Goal: Information Seeking & Learning: Find specific page/section

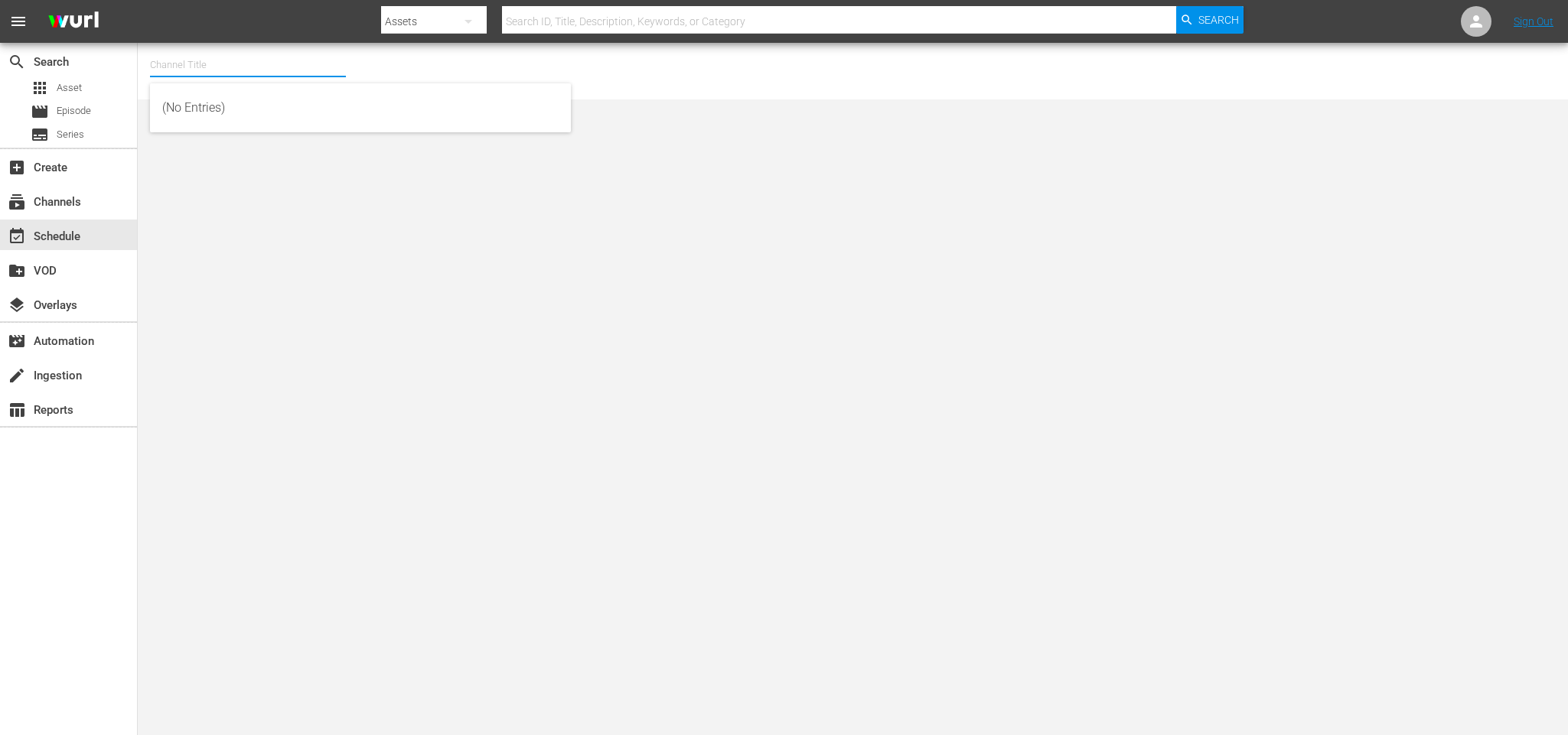
click at [179, 72] on input "text" at bounding box center [248, 65] width 196 height 37
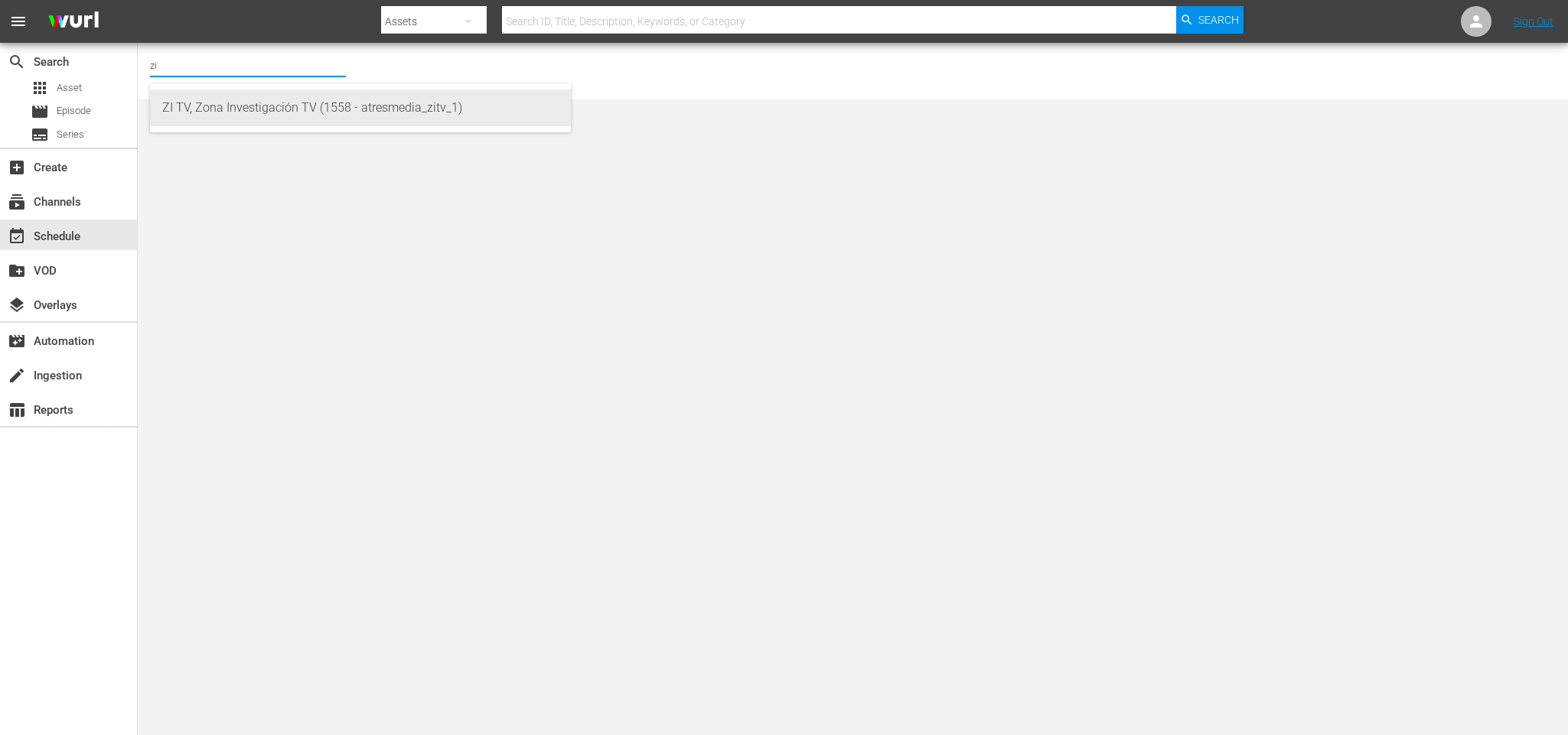
click at [214, 118] on div "ZI TV, Zona Investigación TV (1558 - atresmedia_zitv_1)" at bounding box center [360, 108] width 396 height 37
type input "ZI TV, Zona Investigación TV (1558 - atresmedia_zitv_1)"
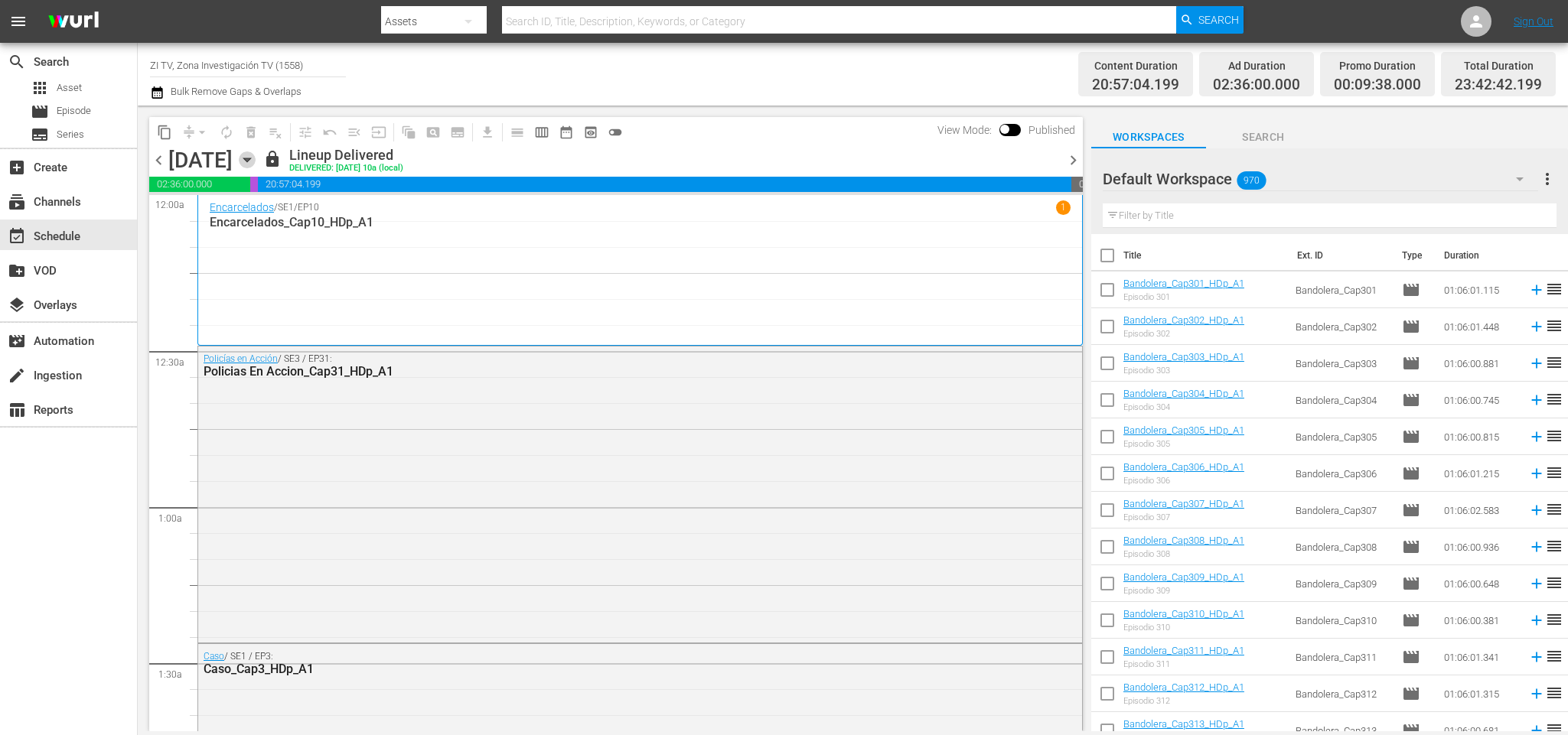
click at [250, 158] on icon "button" at bounding box center [247, 160] width 7 height 4
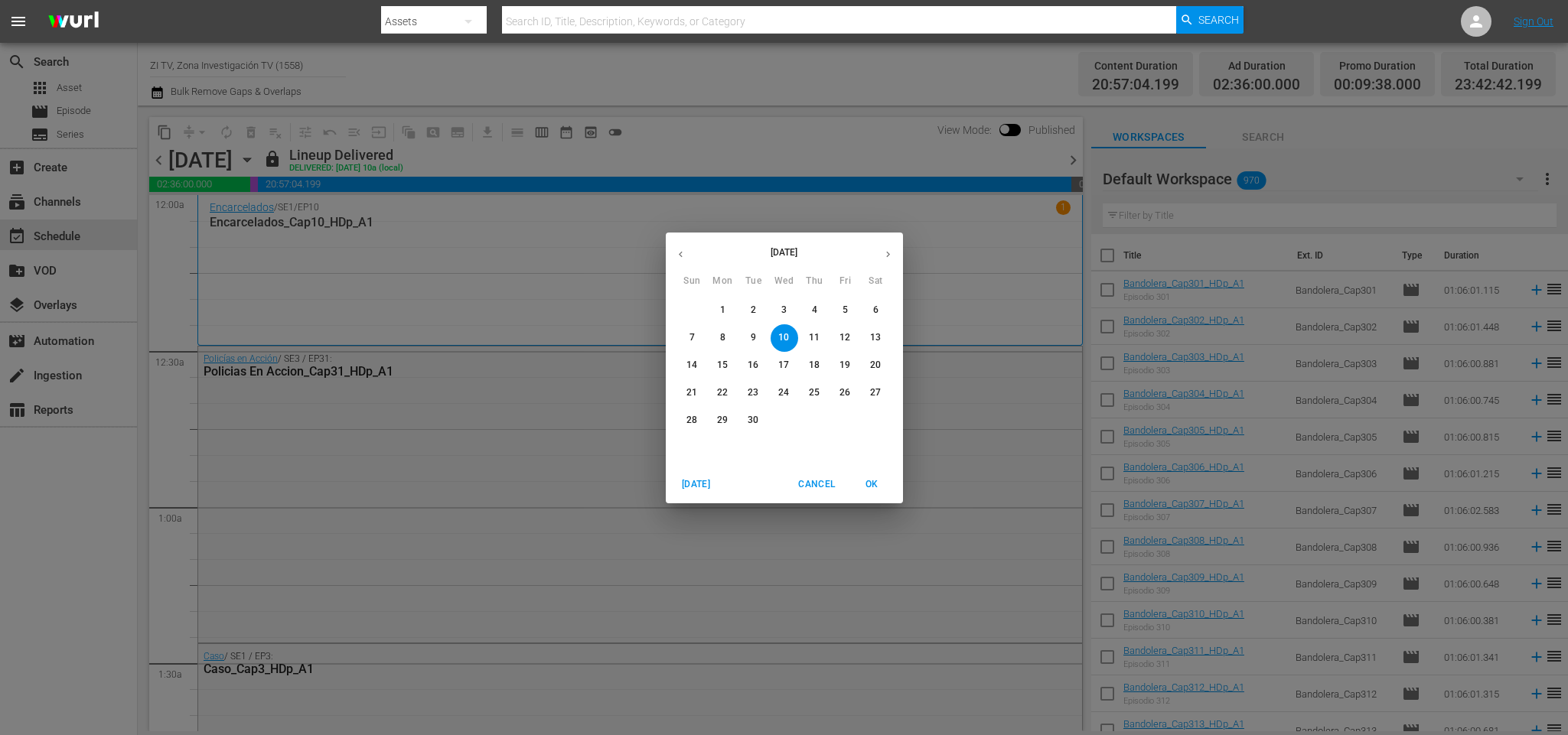
click at [884, 258] on icon "button" at bounding box center [889, 254] width 11 height 11
click at [724, 335] on p "6" at bounding box center [722, 338] width 6 height 13
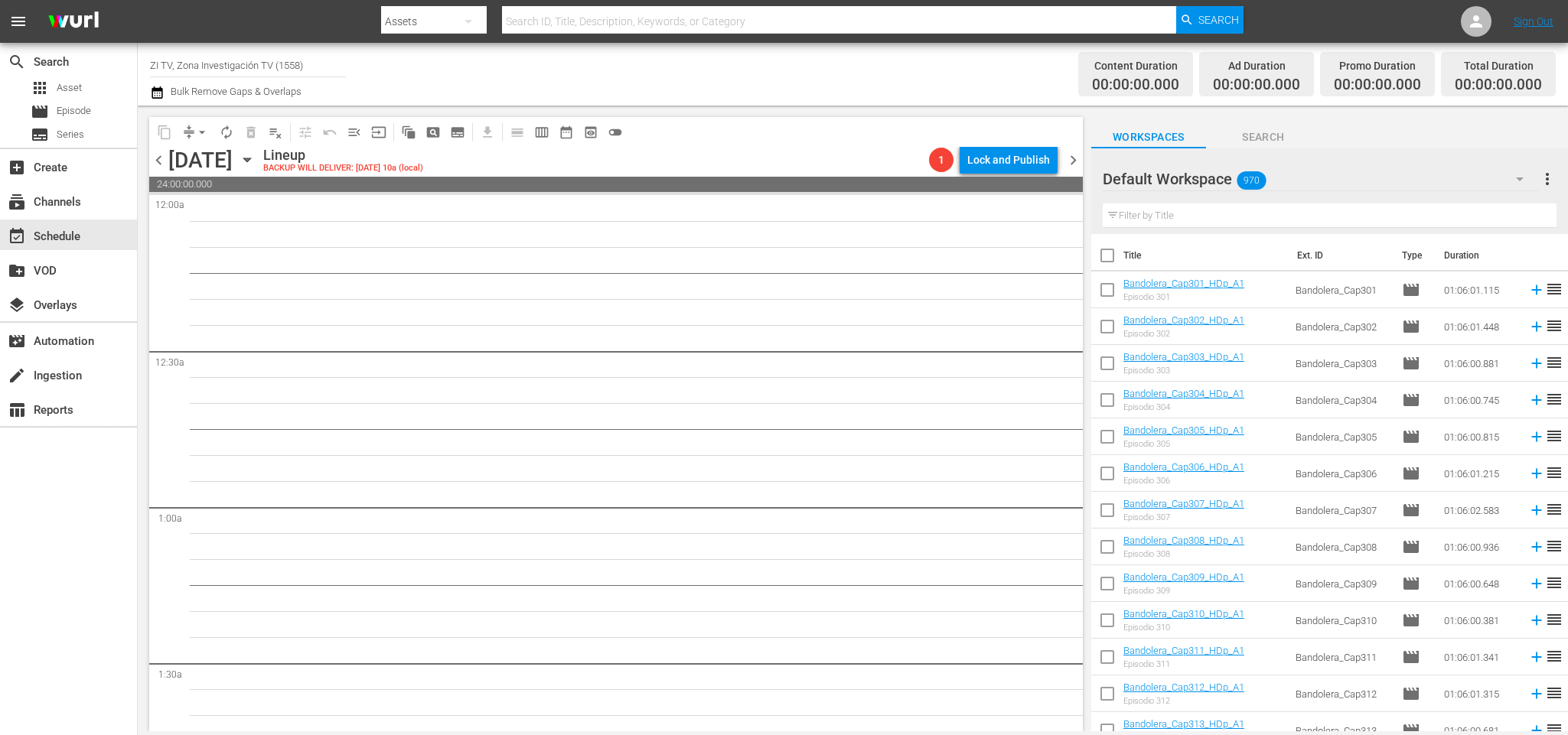
click at [163, 155] on span "chevron_left" at bounding box center [159, 161] width 19 height 19
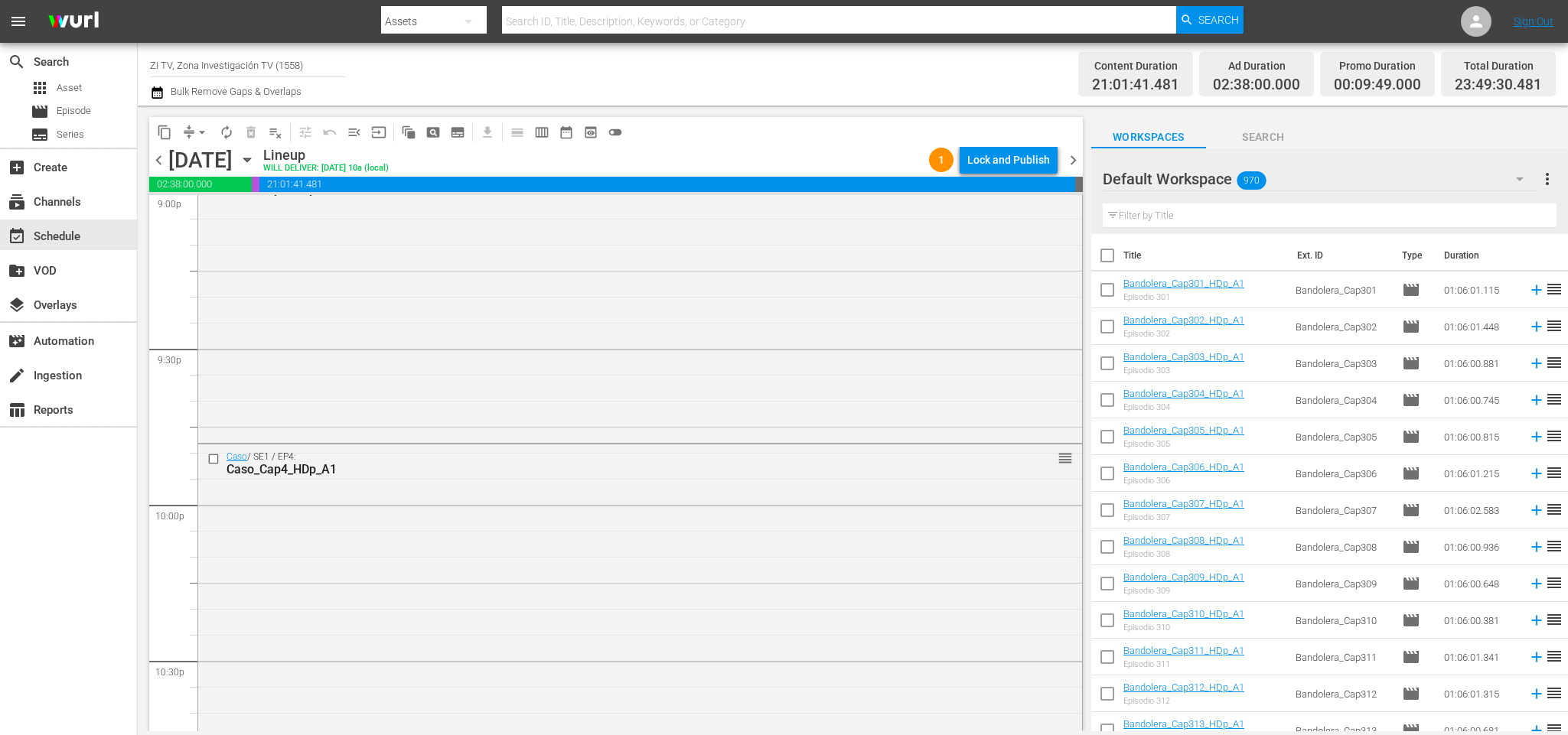
scroll to position [6955, 0]
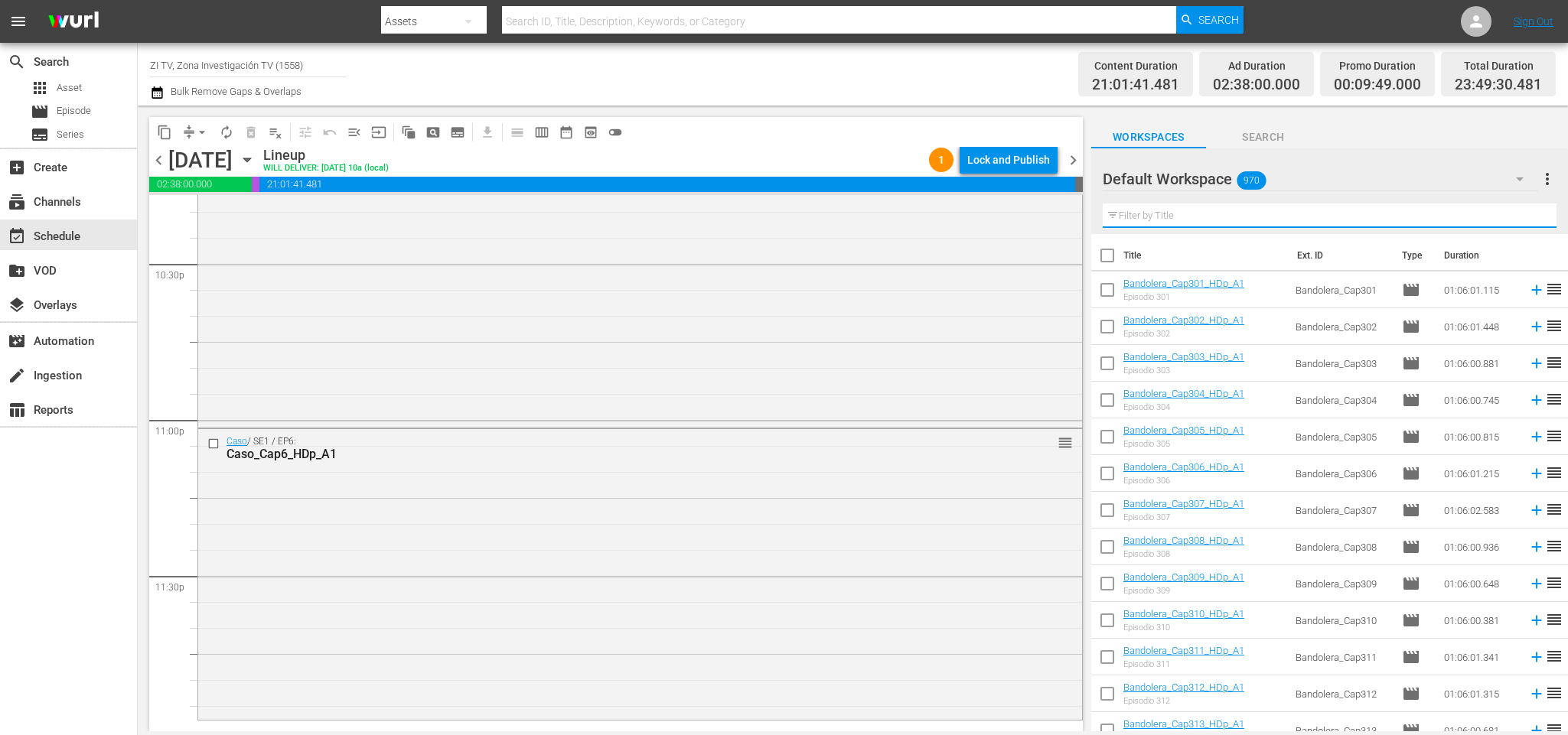
click at [1215, 209] on input "text" at bounding box center [1330, 215] width 454 height 24
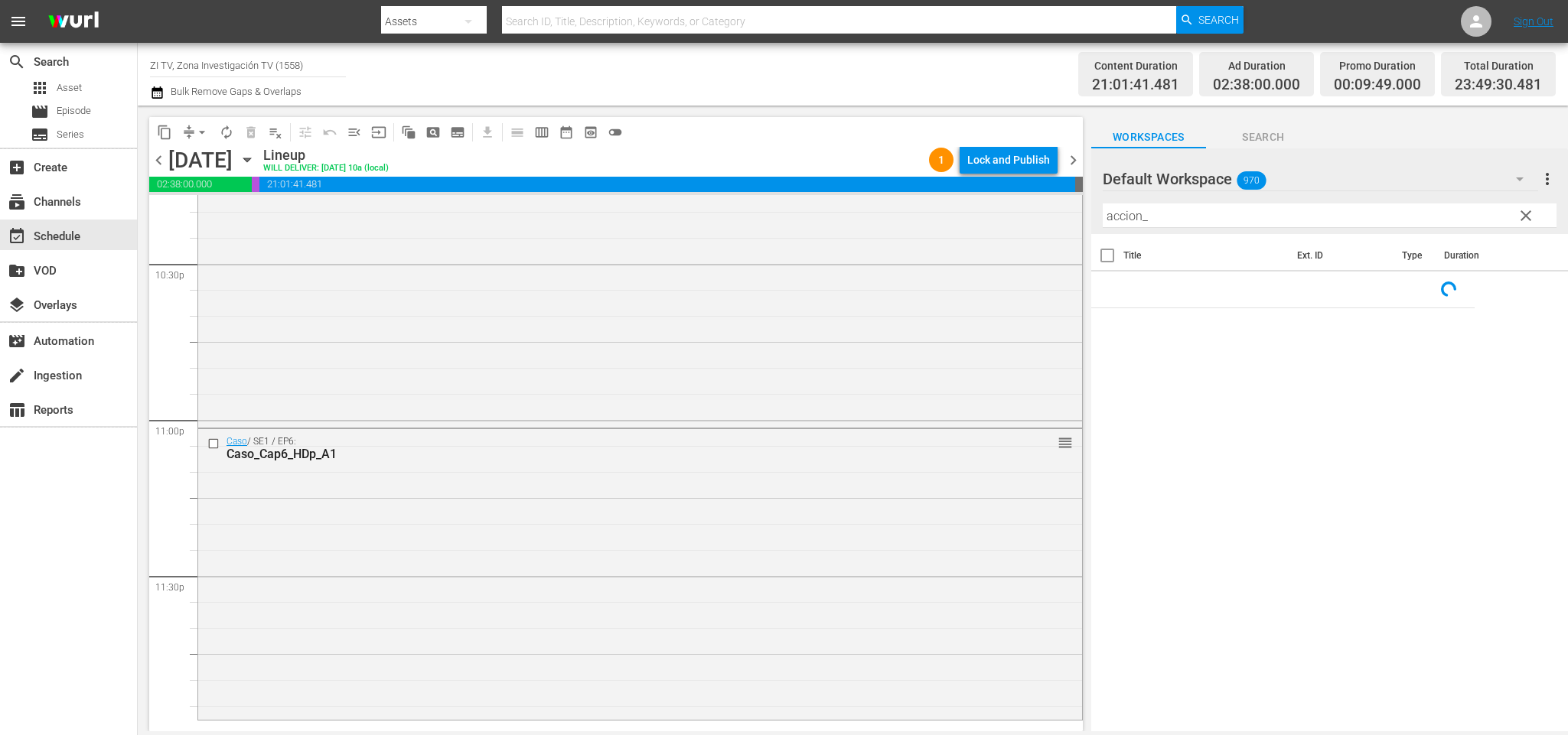
click at [1332, 177] on div "Default Workspace 970" at bounding box center [1321, 178] width 436 height 43
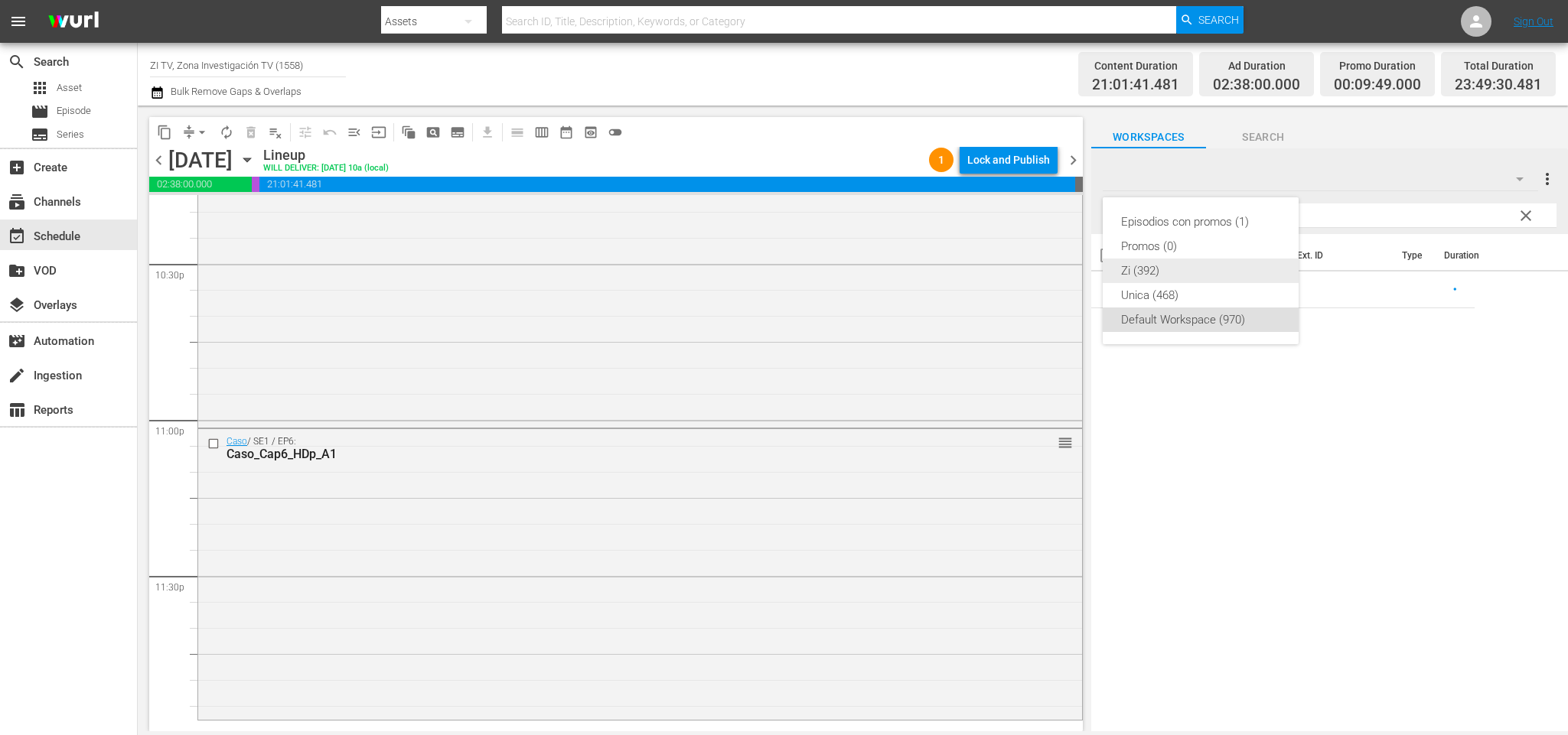
click at [1210, 269] on div "Zi (392)" at bounding box center [1200, 271] width 159 height 24
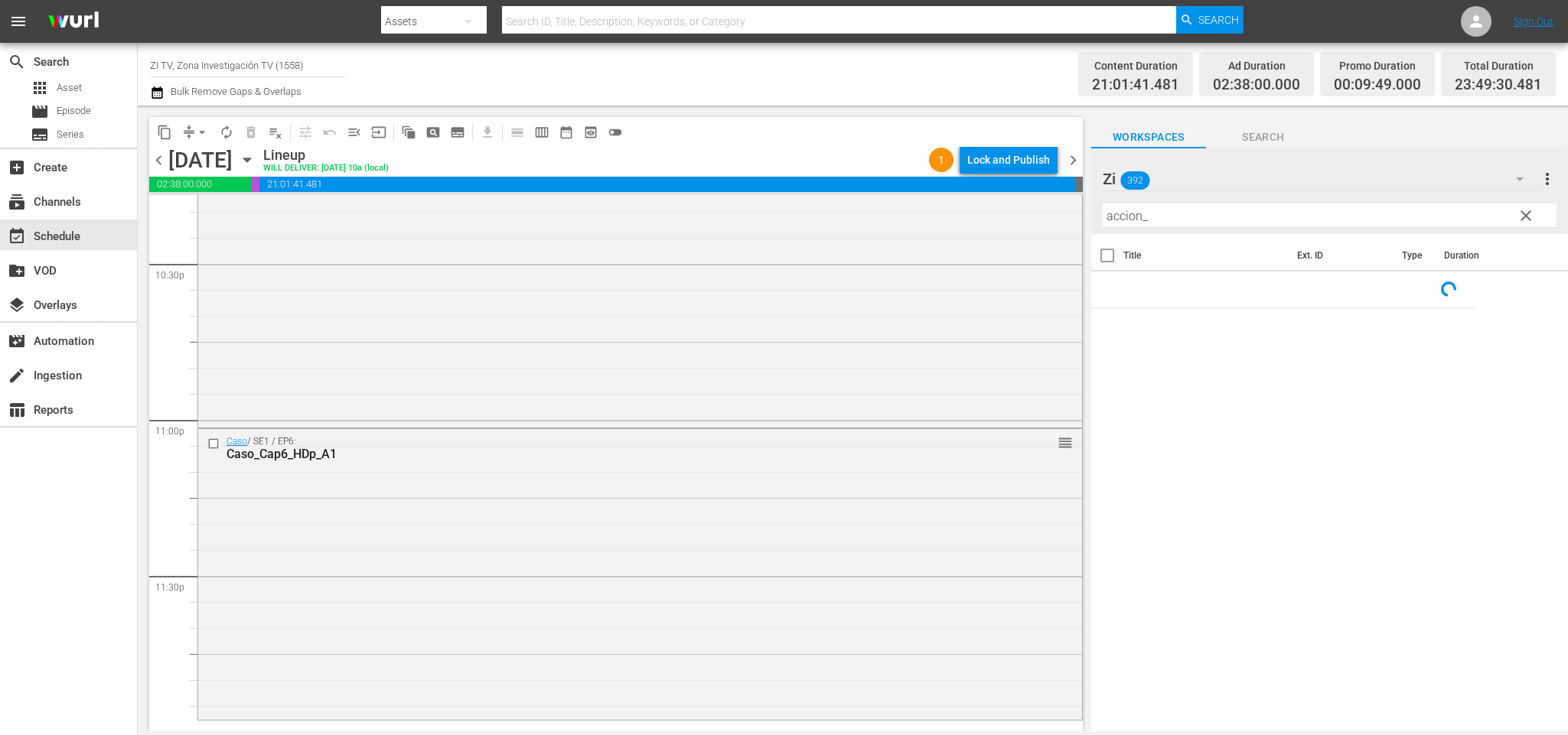
click at [1215, 218] on input "accion_" at bounding box center [1330, 215] width 454 height 24
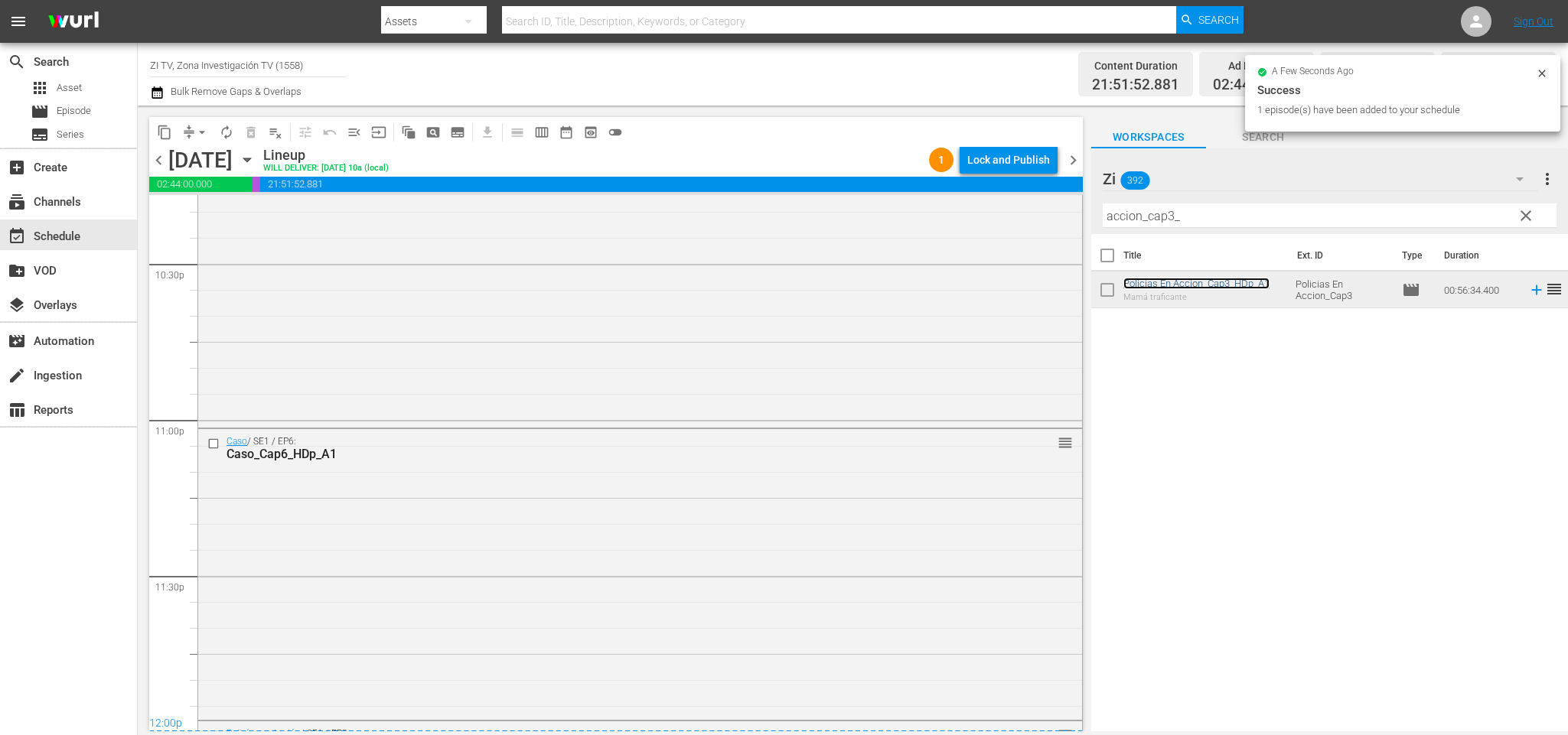
scroll to position [7202, 0]
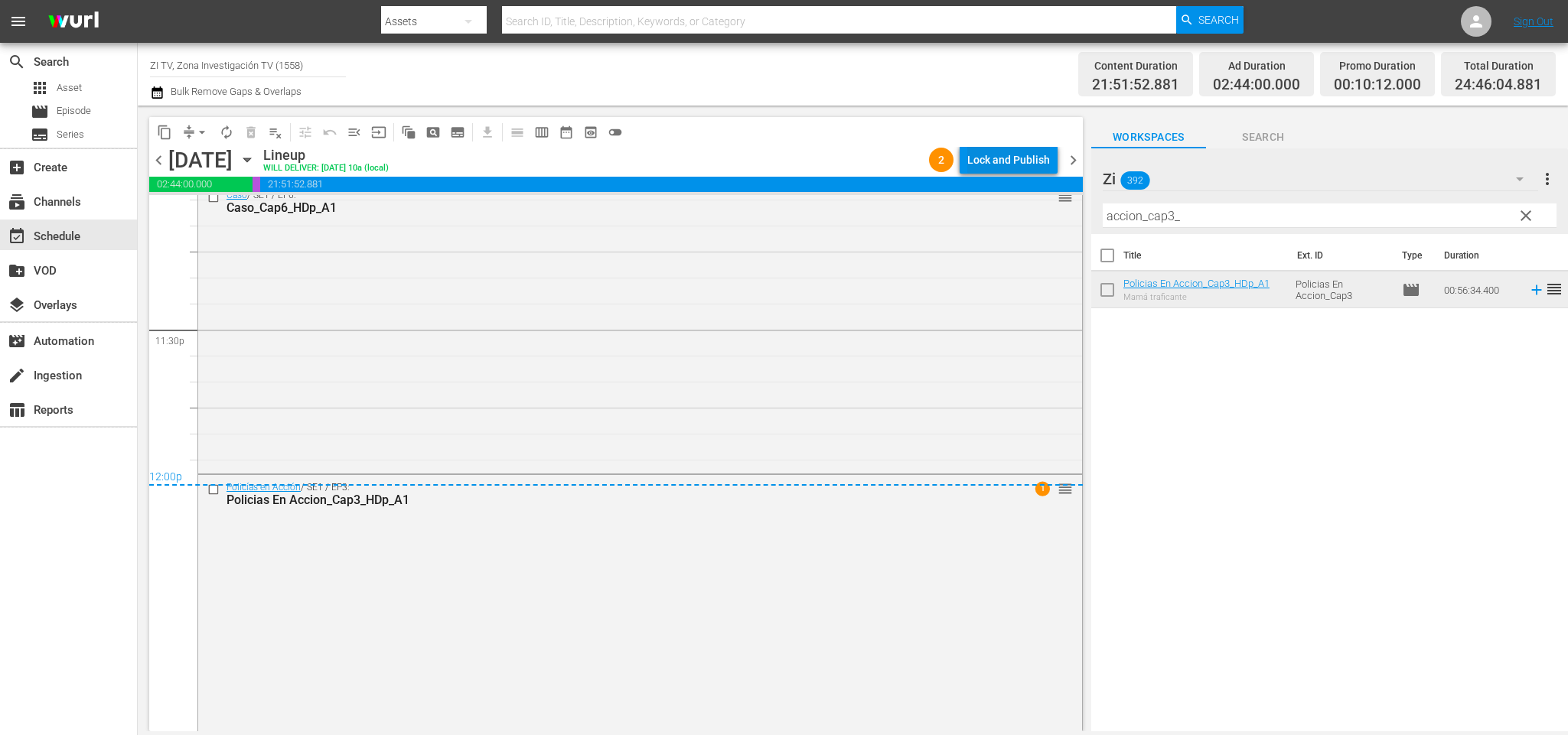
click at [1019, 163] on div "Lock and Publish" at bounding box center [1009, 160] width 82 height 27
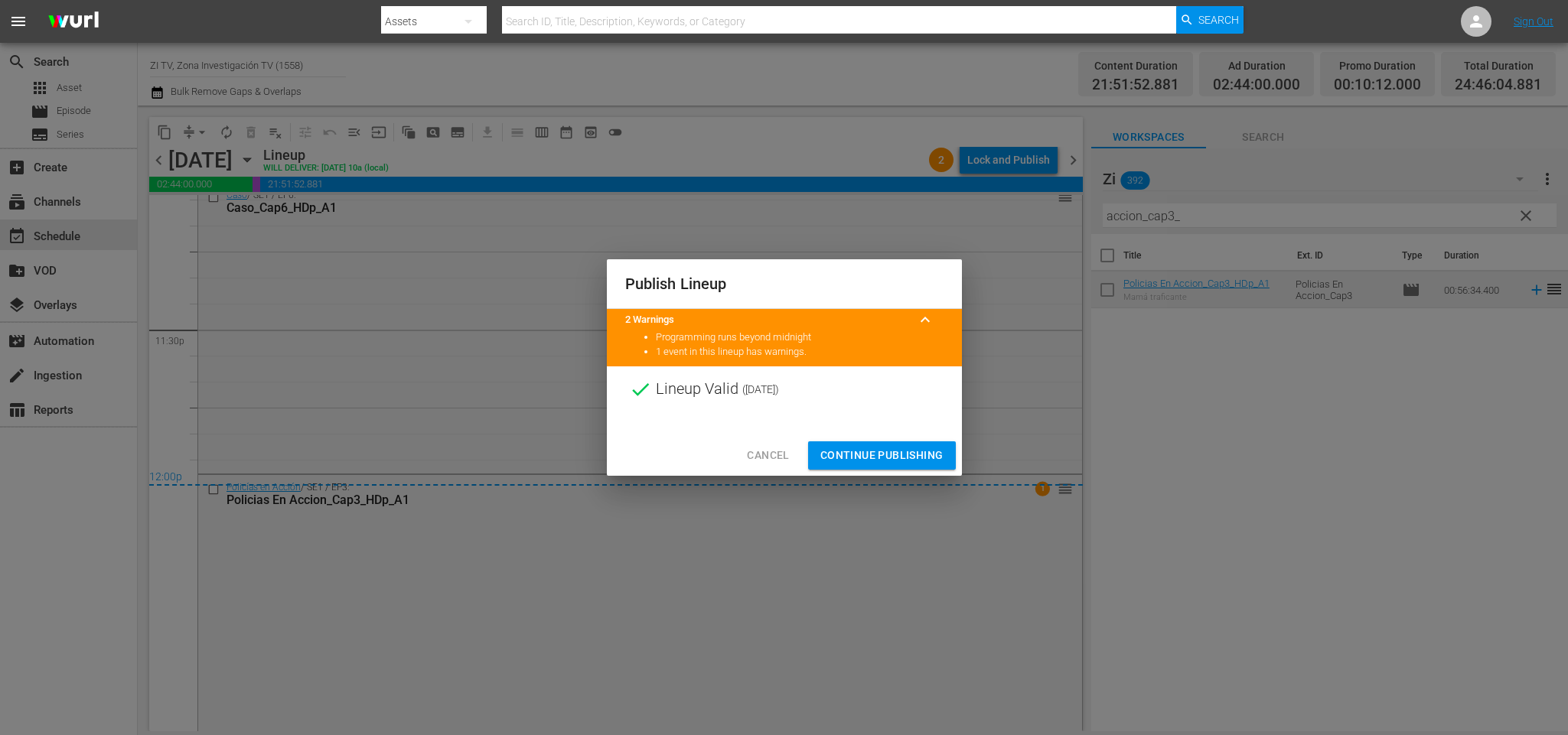
click at [880, 449] on span "Continue Publishing" at bounding box center [882, 456] width 123 height 19
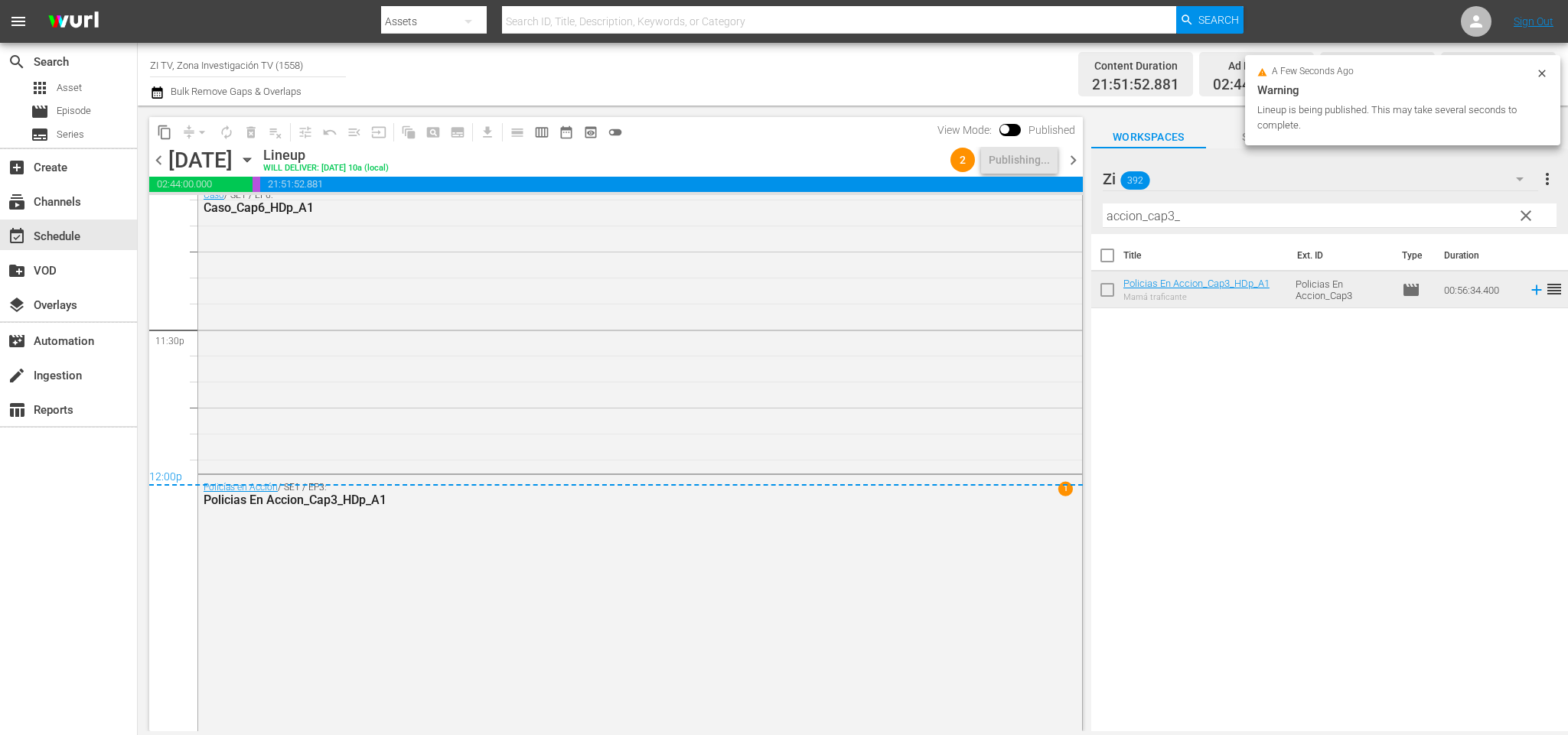
click at [1077, 161] on span "chevron_right" at bounding box center [1073, 161] width 19 height 19
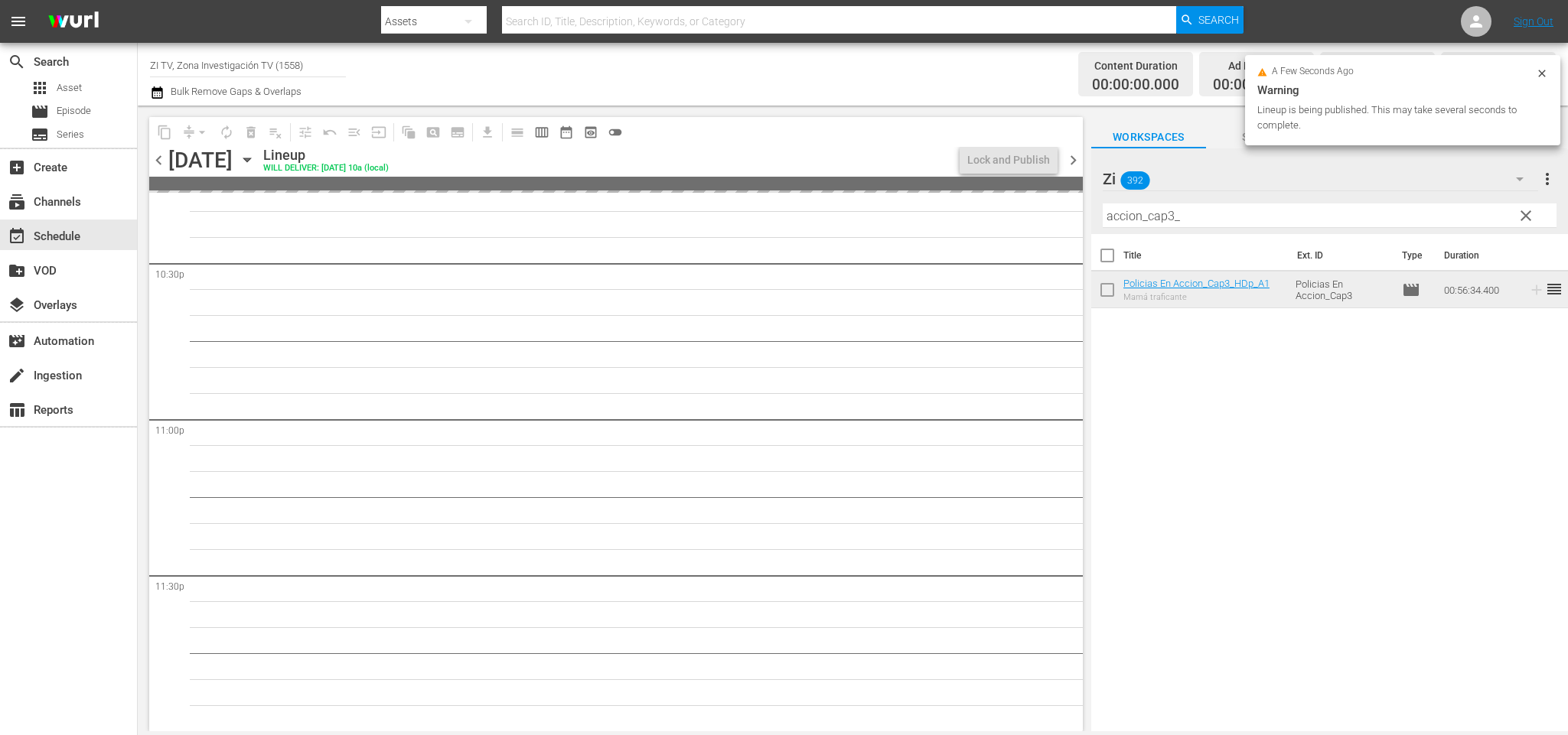
scroll to position [6955, 0]
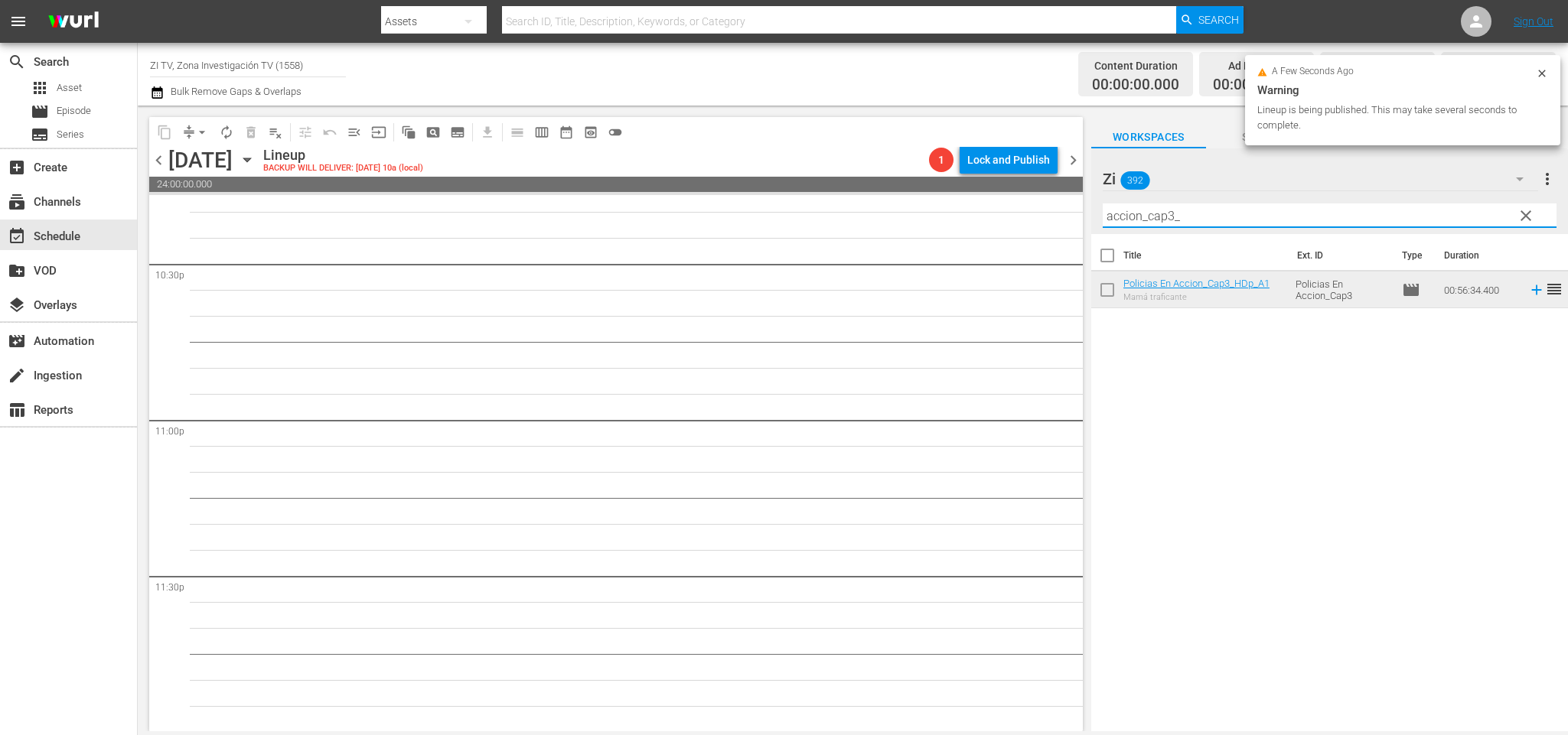
click at [1171, 207] on input "accion_cap3_" at bounding box center [1330, 215] width 454 height 24
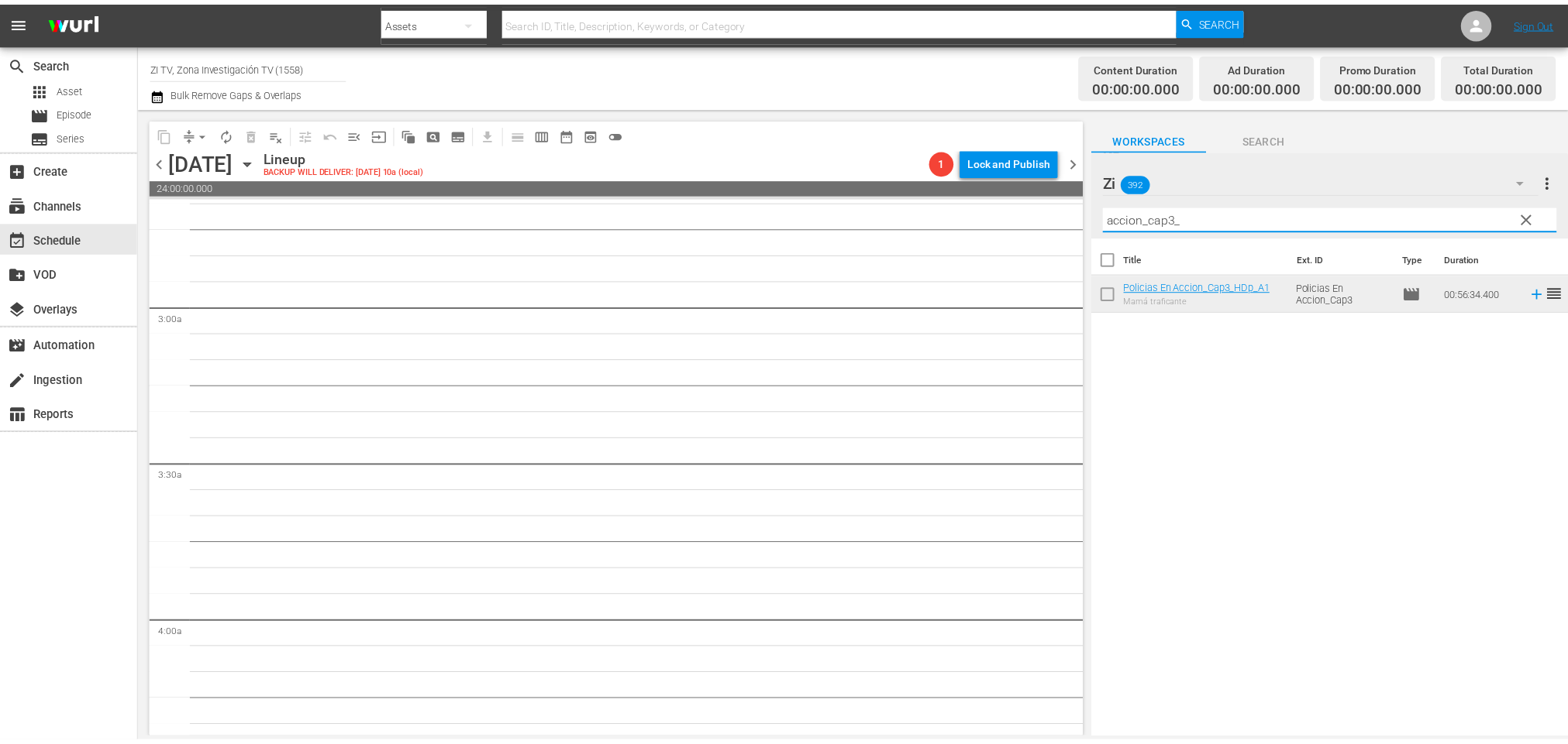
scroll to position [0, 0]
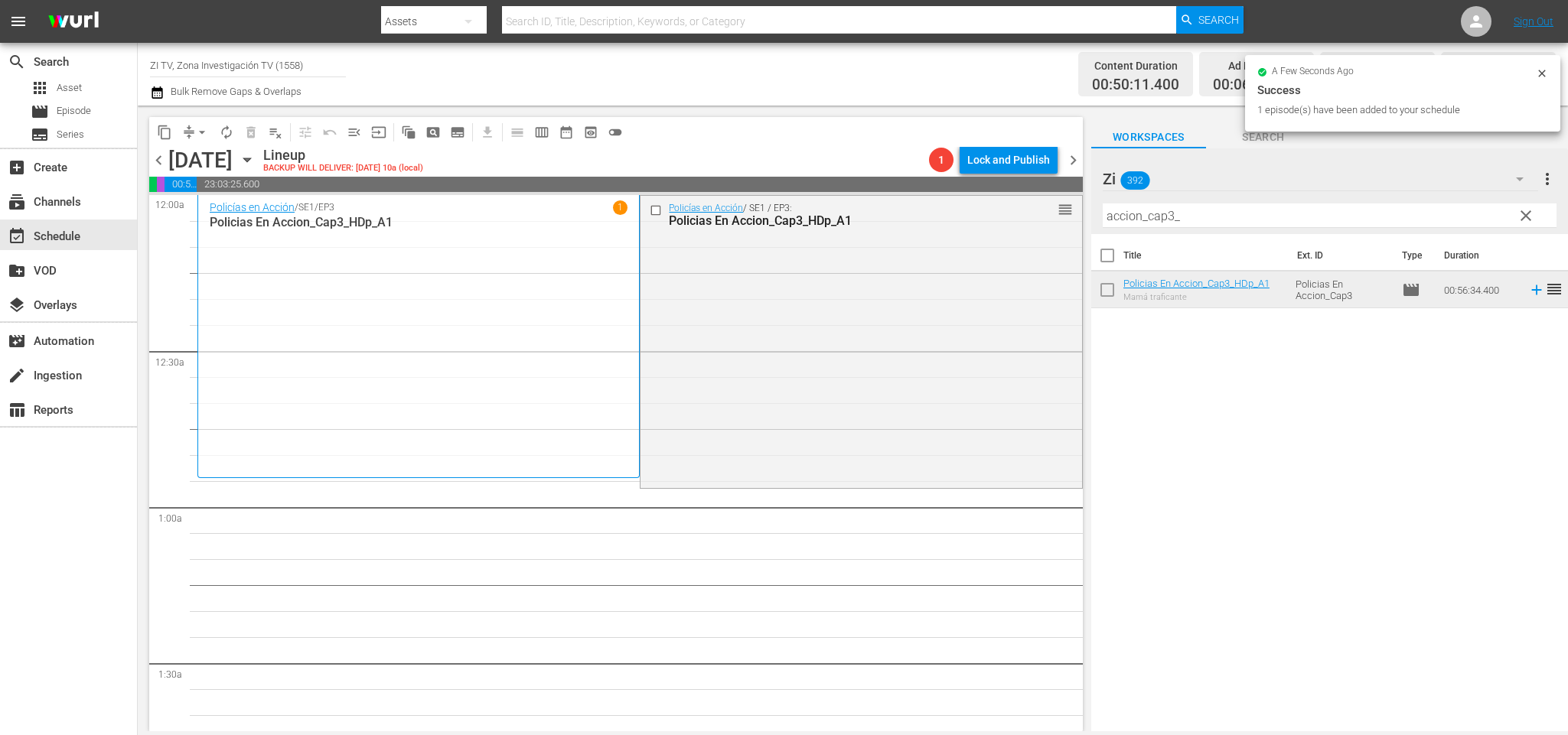
click at [1077, 161] on span "chevron_right" at bounding box center [1073, 161] width 19 height 19
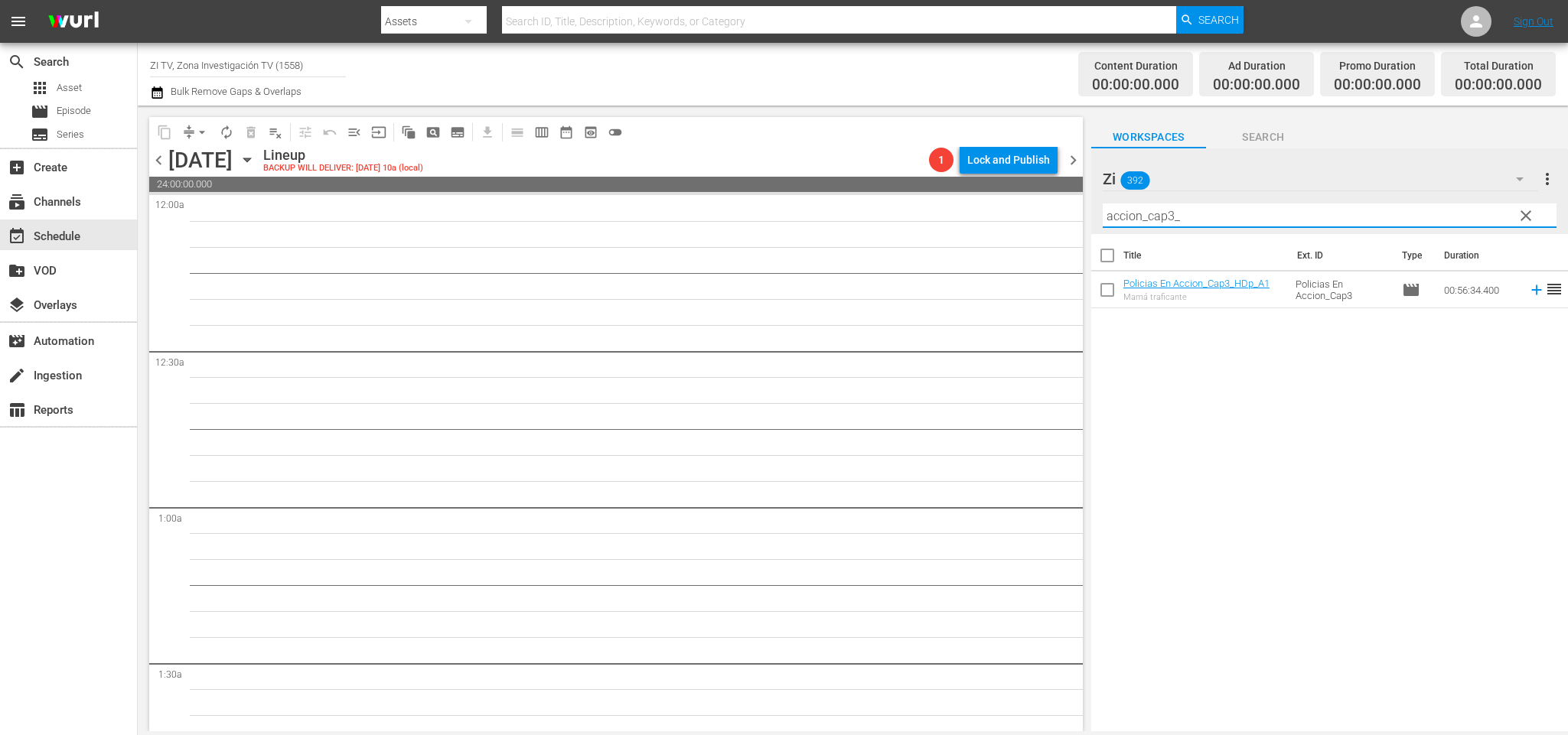
click at [1169, 211] on input "accion_cap3_" at bounding box center [1330, 215] width 454 height 24
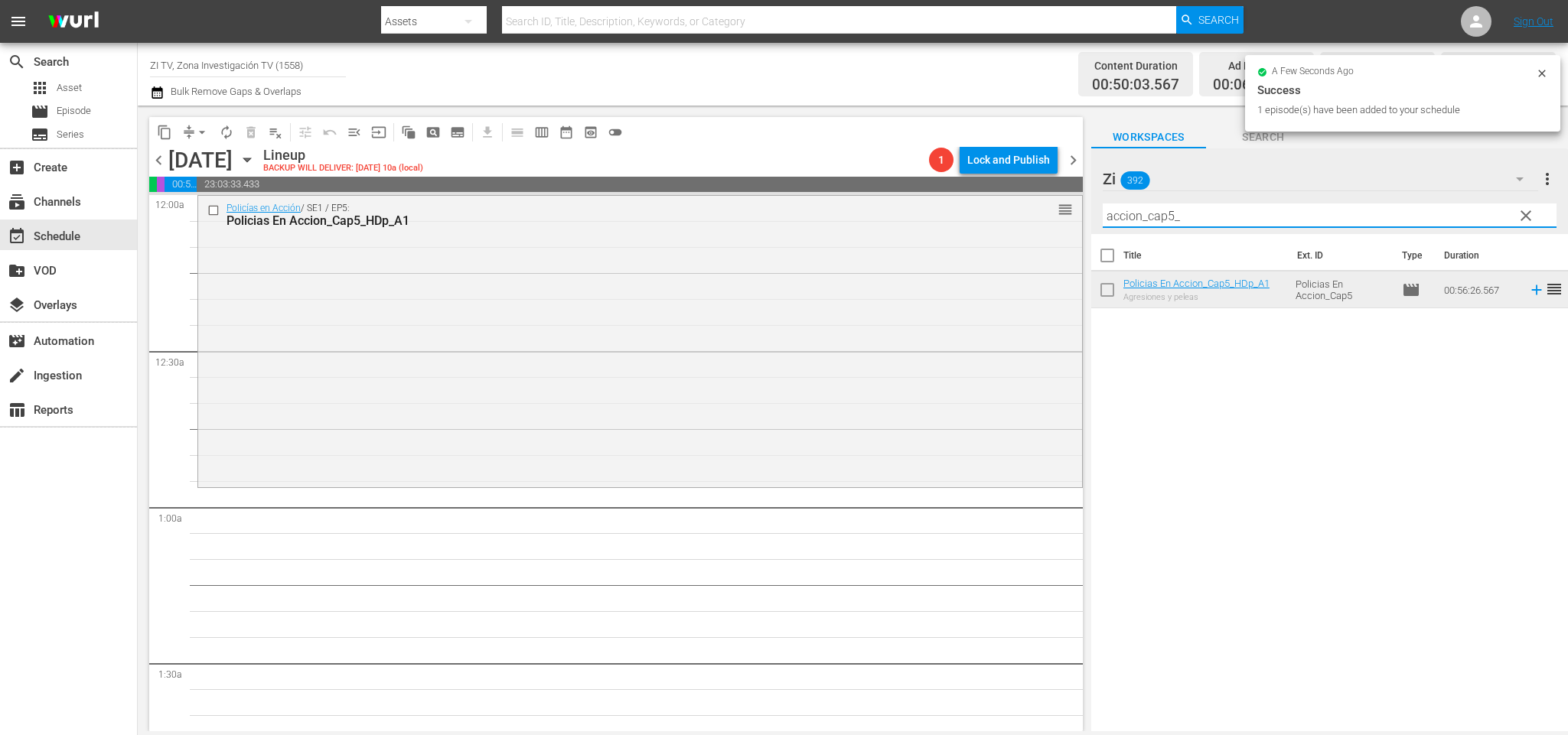
drag, startPoint x: 1176, startPoint y: 210, endPoint x: 1167, endPoint y: 207, distance: 9.5
click at [1167, 207] on input "accion_cap5_" at bounding box center [1330, 215] width 454 height 24
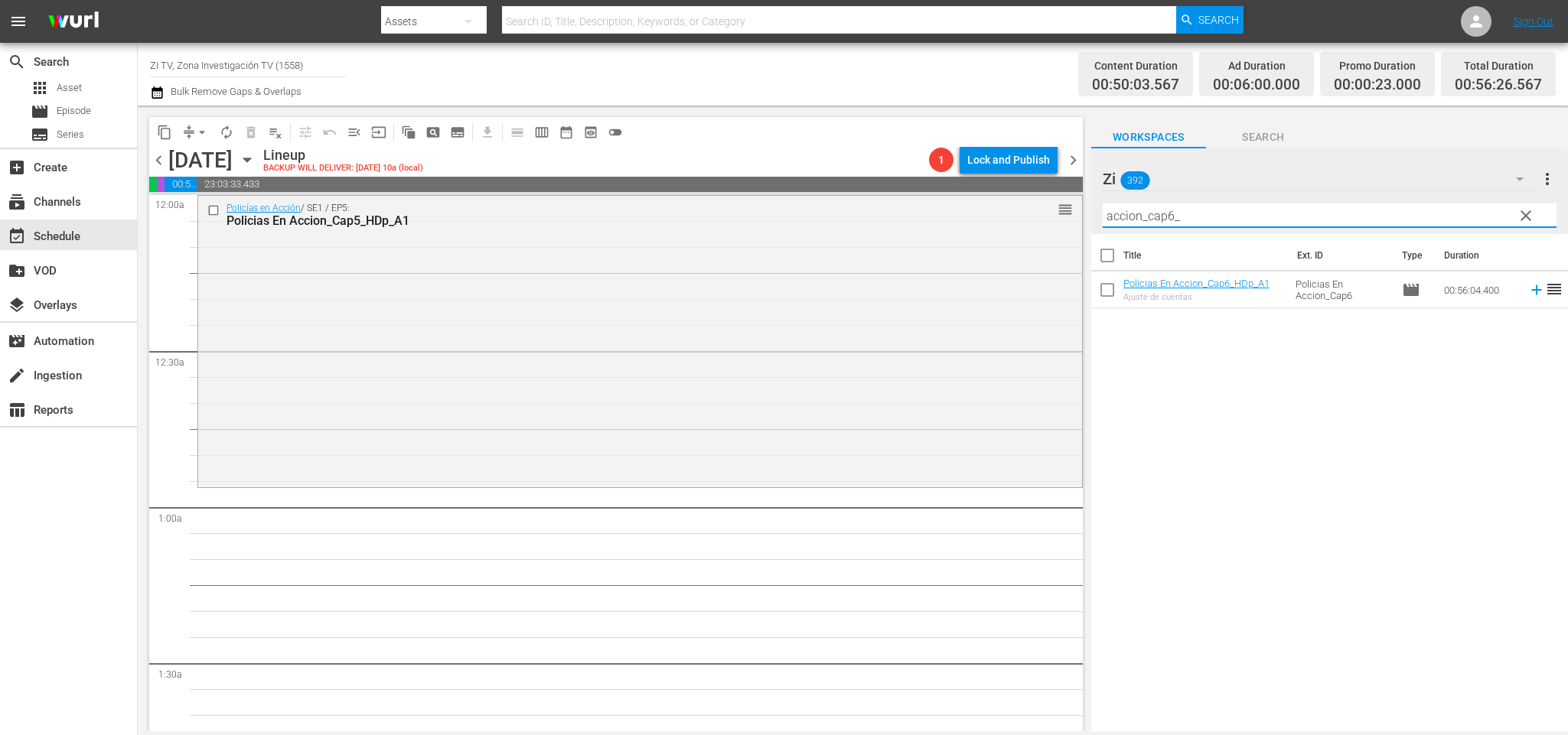
click at [1073, 161] on span "chevron_right" at bounding box center [1073, 161] width 19 height 19
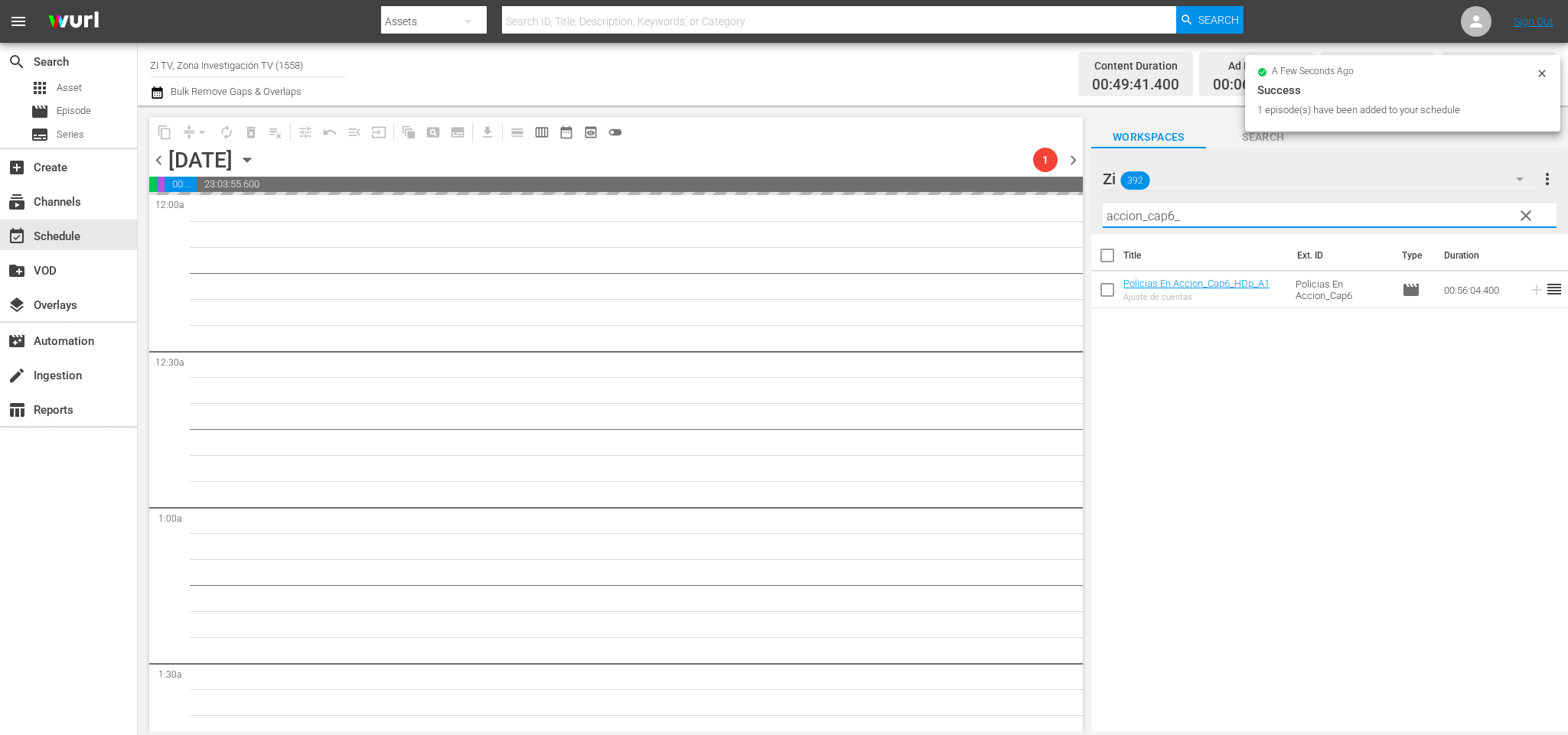
click at [1174, 209] on input "accion_cap6_" at bounding box center [1330, 215] width 454 height 24
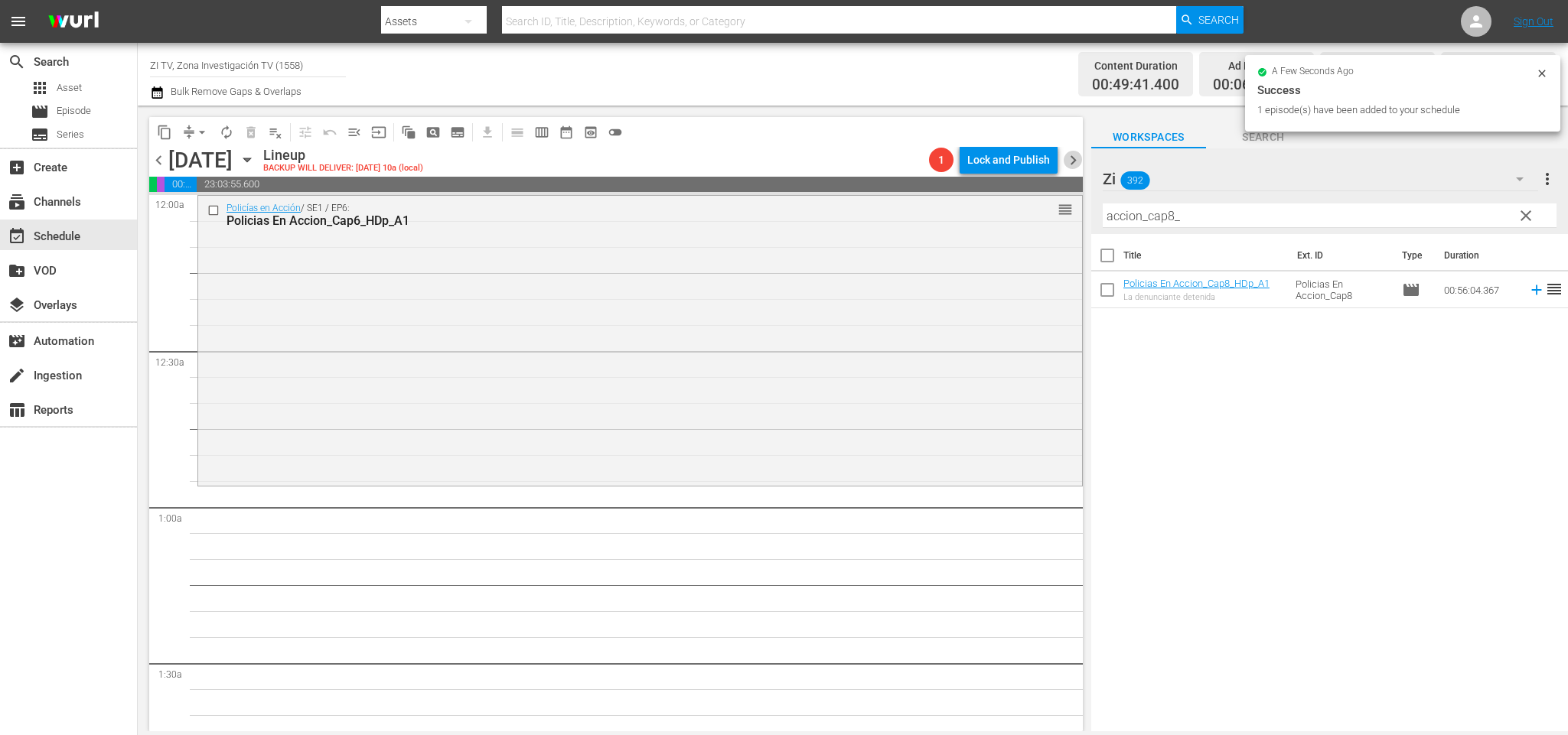
click at [1076, 159] on span "chevron_right" at bounding box center [1073, 161] width 19 height 19
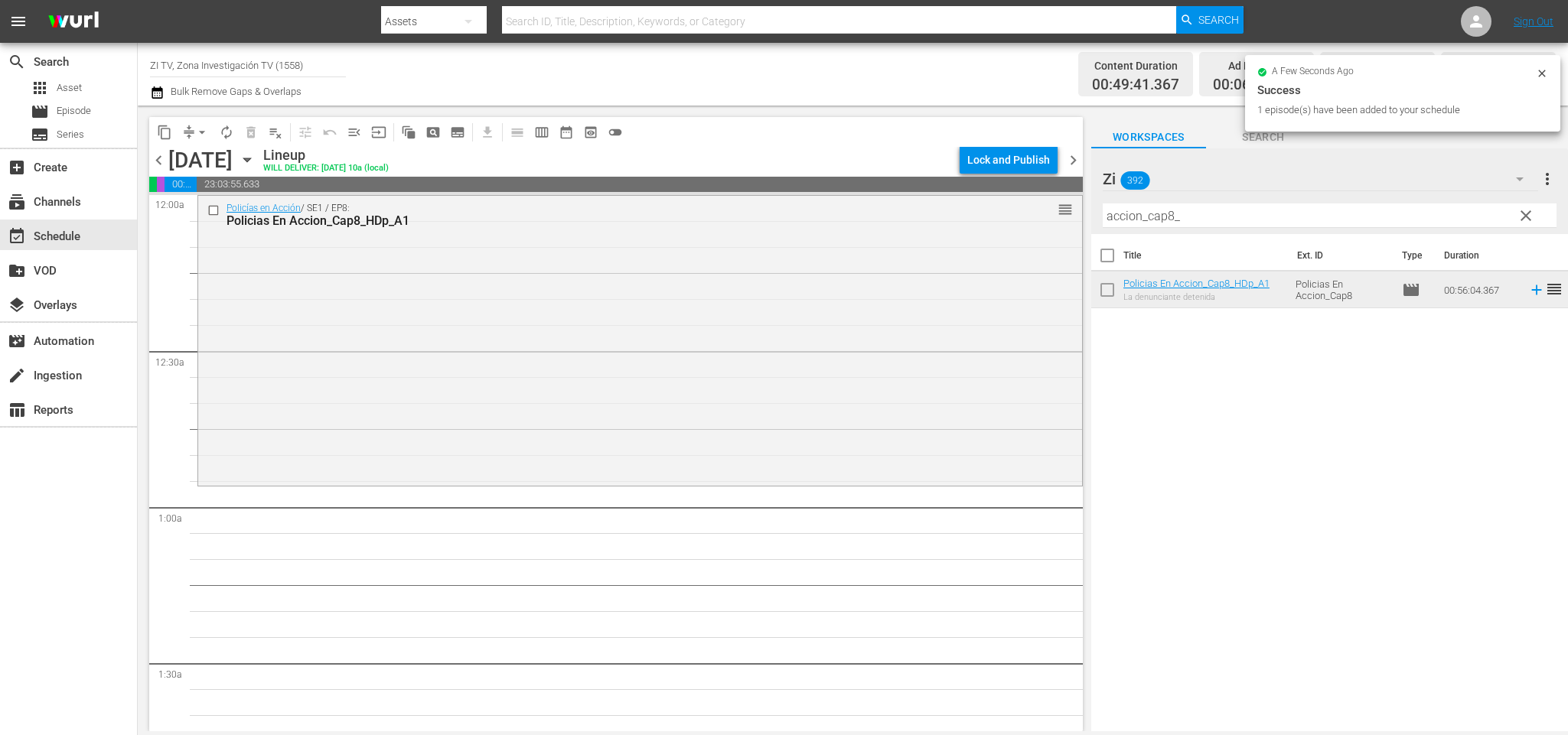
click at [1065, 159] on span "chevron_right" at bounding box center [1073, 161] width 19 height 19
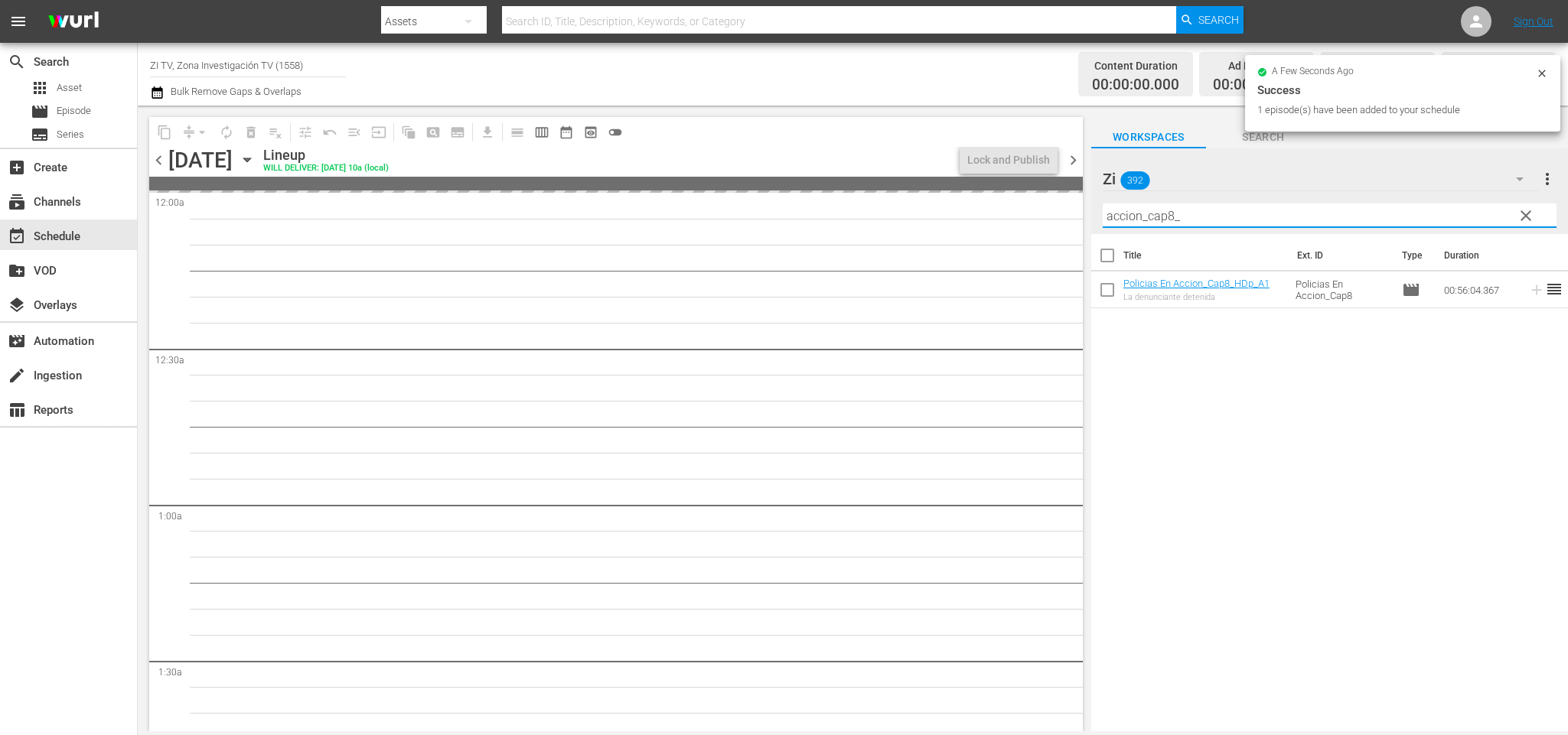
click at [1174, 214] on input "accion_cap8_" at bounding box center [1330, 215] width 454 height 24
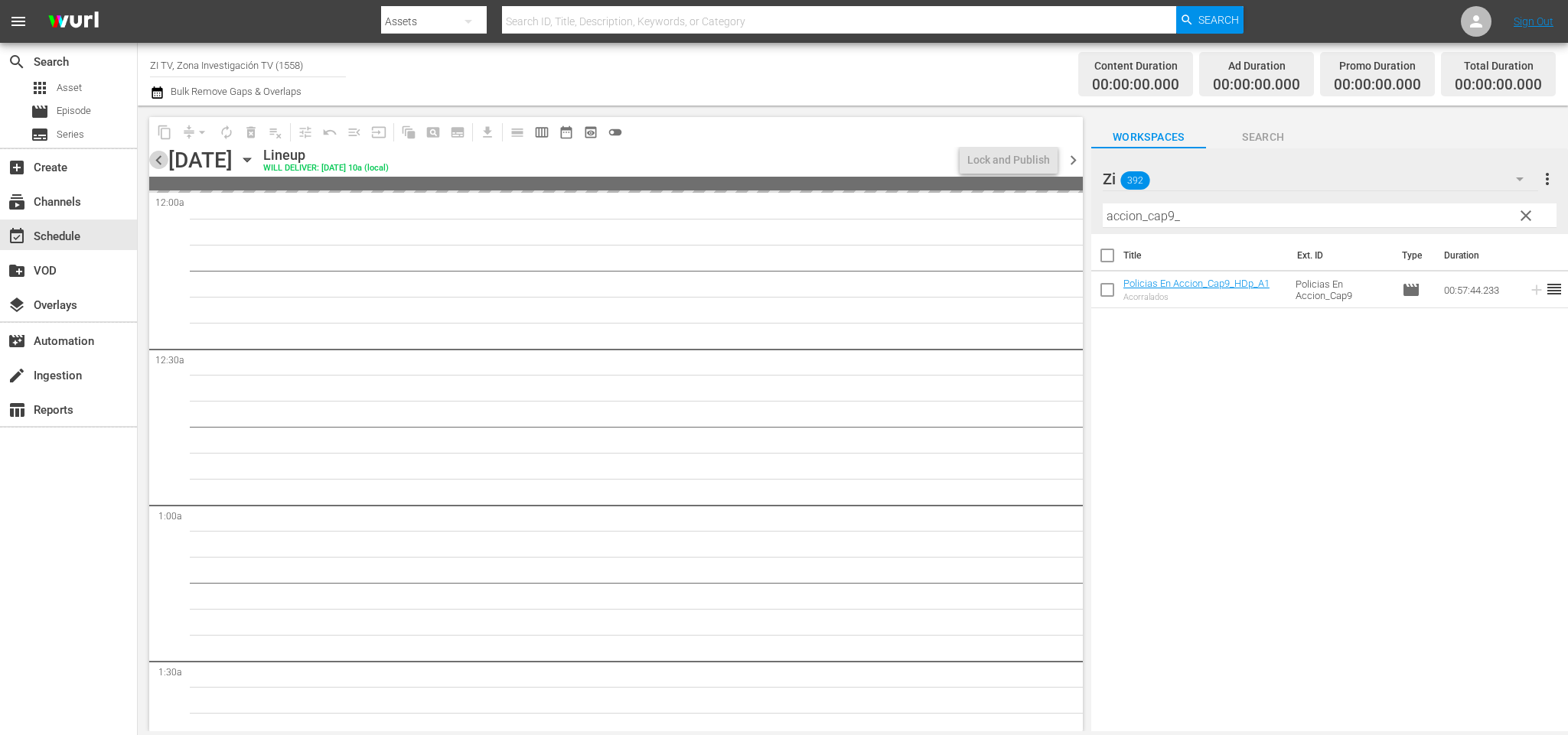
click at [161, 159] on span "chevron_left" at bounding box center [159, 161] width 19 height 19
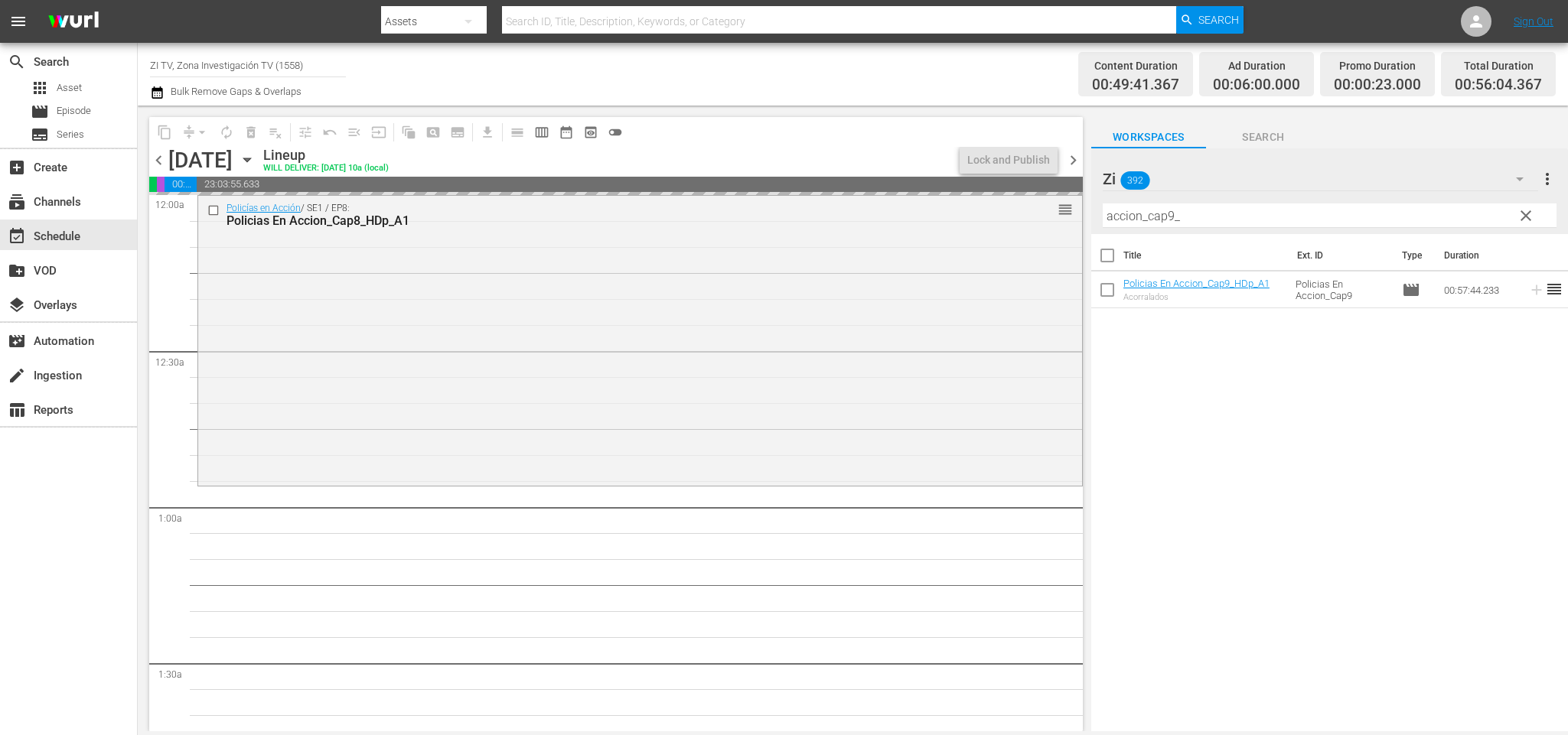
click at [1068, 158] on span "chevron_right" at bounding box center [1073, 161] width 19 height 19
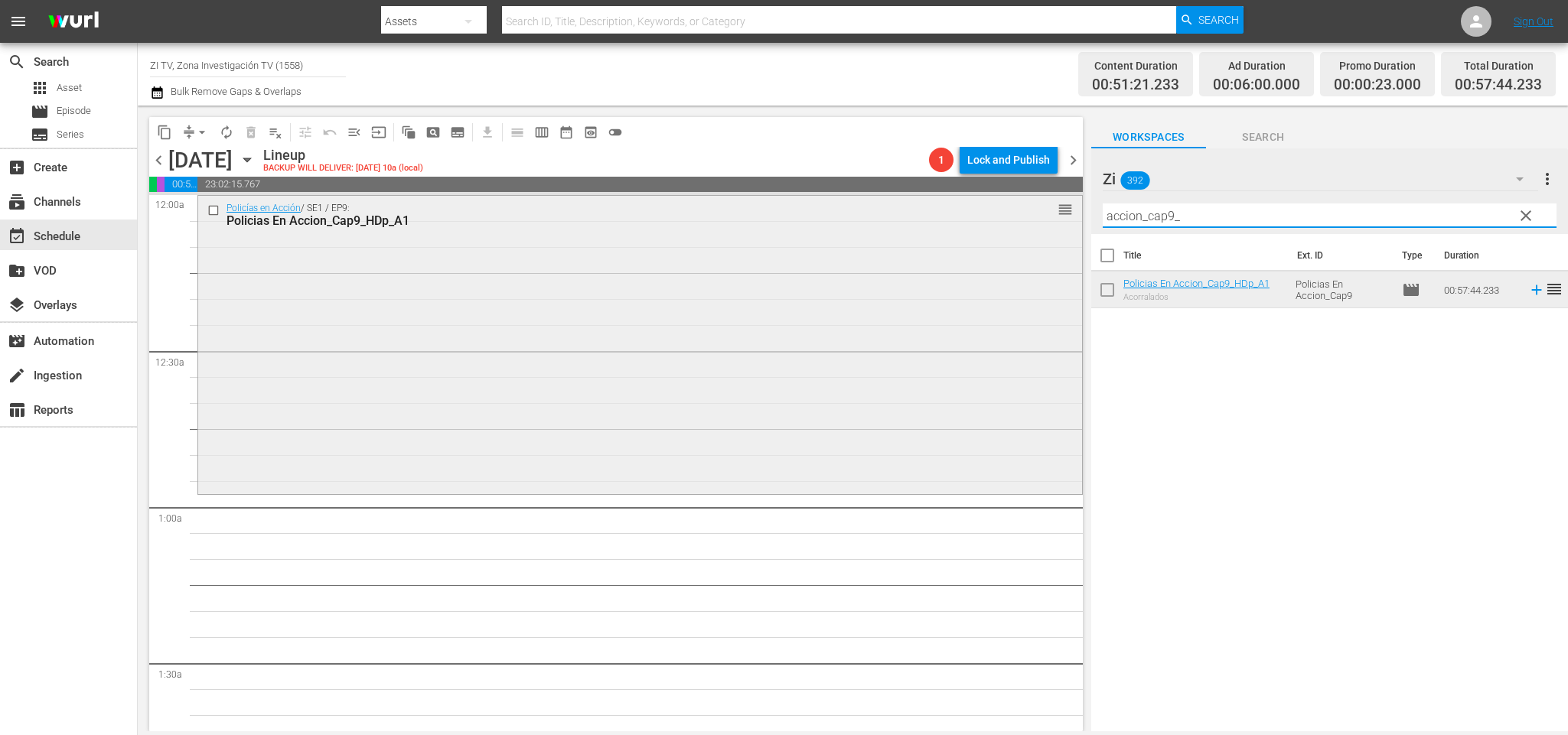
drag, startPoint x: 1209, startPoint y: 211, endPoint x: 1027, endPoint y: 210, distance: 182.0
click at [1027, 210] on div "content_copy compress arrow_drop_down autorenew_outlined delete_forever_outline…" at bounding box center [853, 419] width 1431 height 626
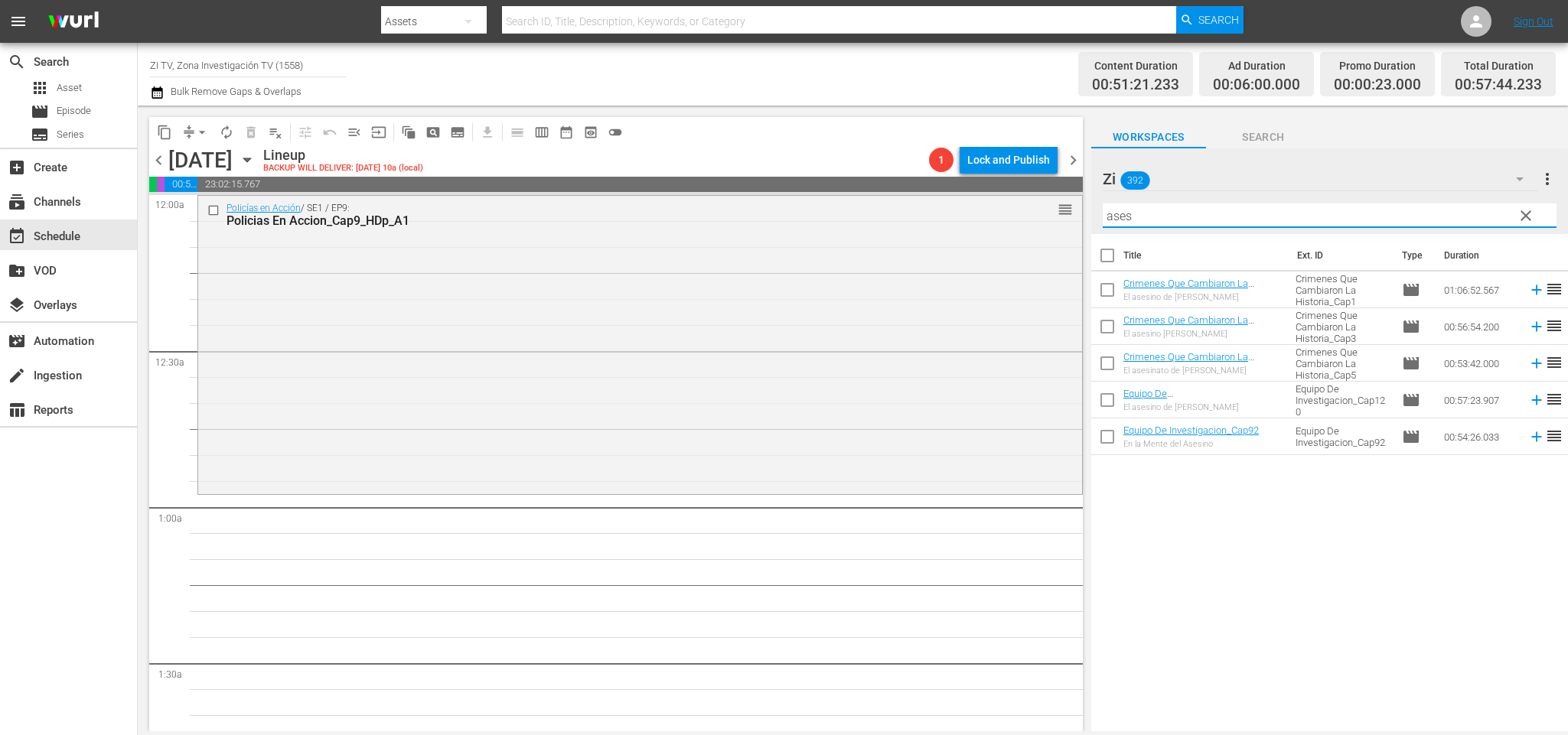
type input "ases"
click at [475, 23] on icon "button" at bounding box center [468, 21] width 19 height 19
click at [429, 106] on div "Episodes" at bounding box center [430, 113] width 61 height 24
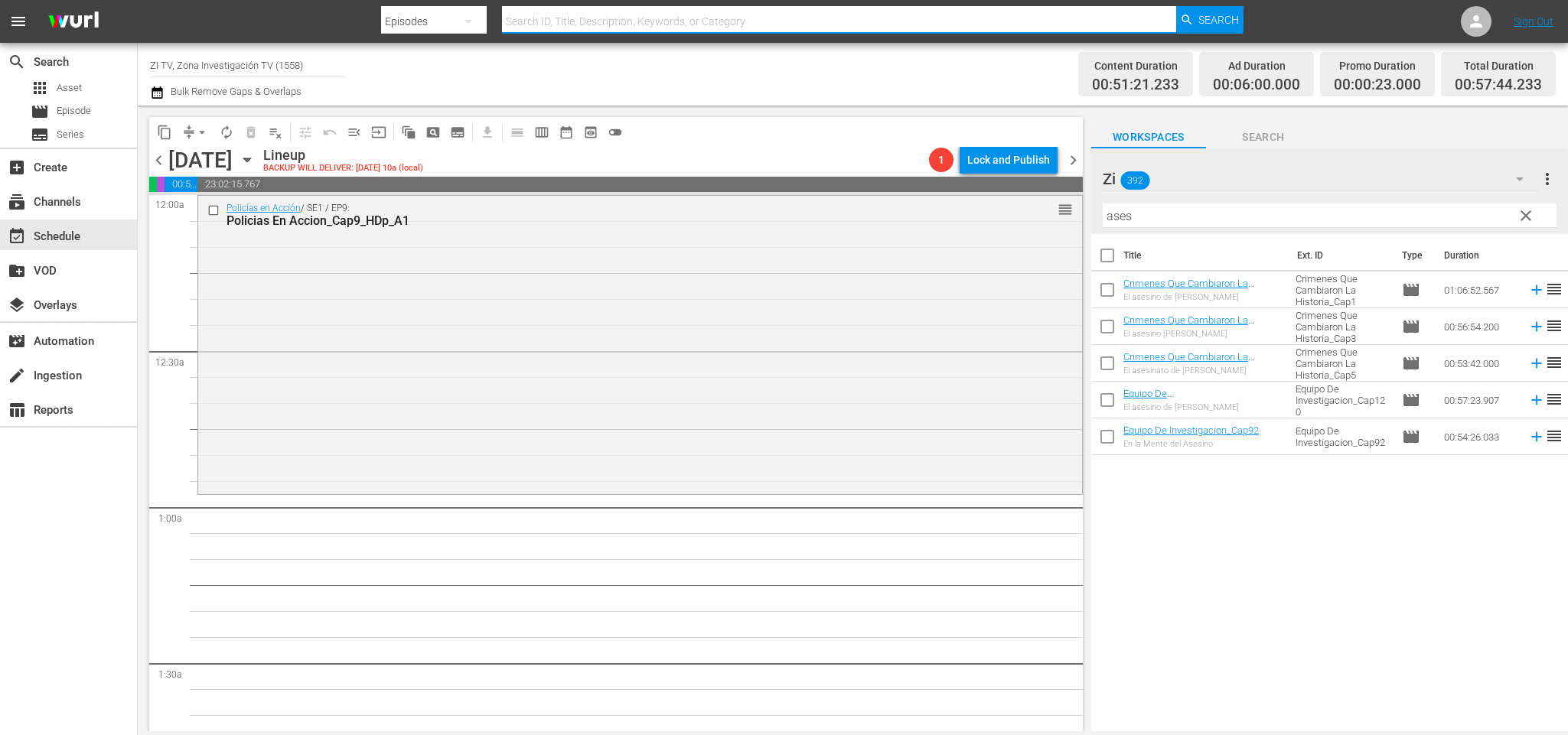
click at [558, 11] on input "text" at bounding box center [839, 22] width 675 height 37
type input "asesinas"
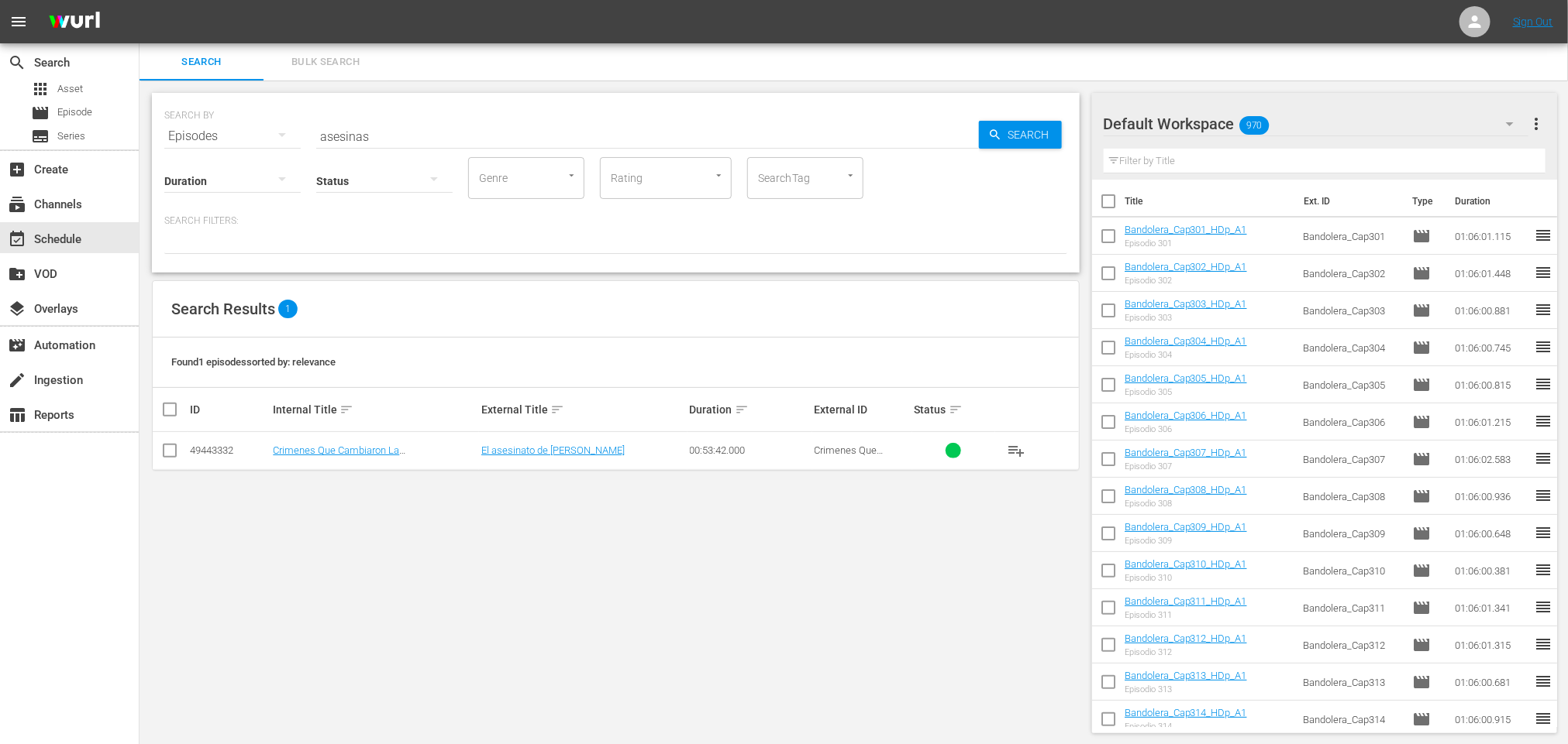
click at [284, 131] on icon "button" at bounding box center [282, 135] width 19 height 19
click at [217, 216] on div "Series" at bounding box center [214, 215] width 62 height 25
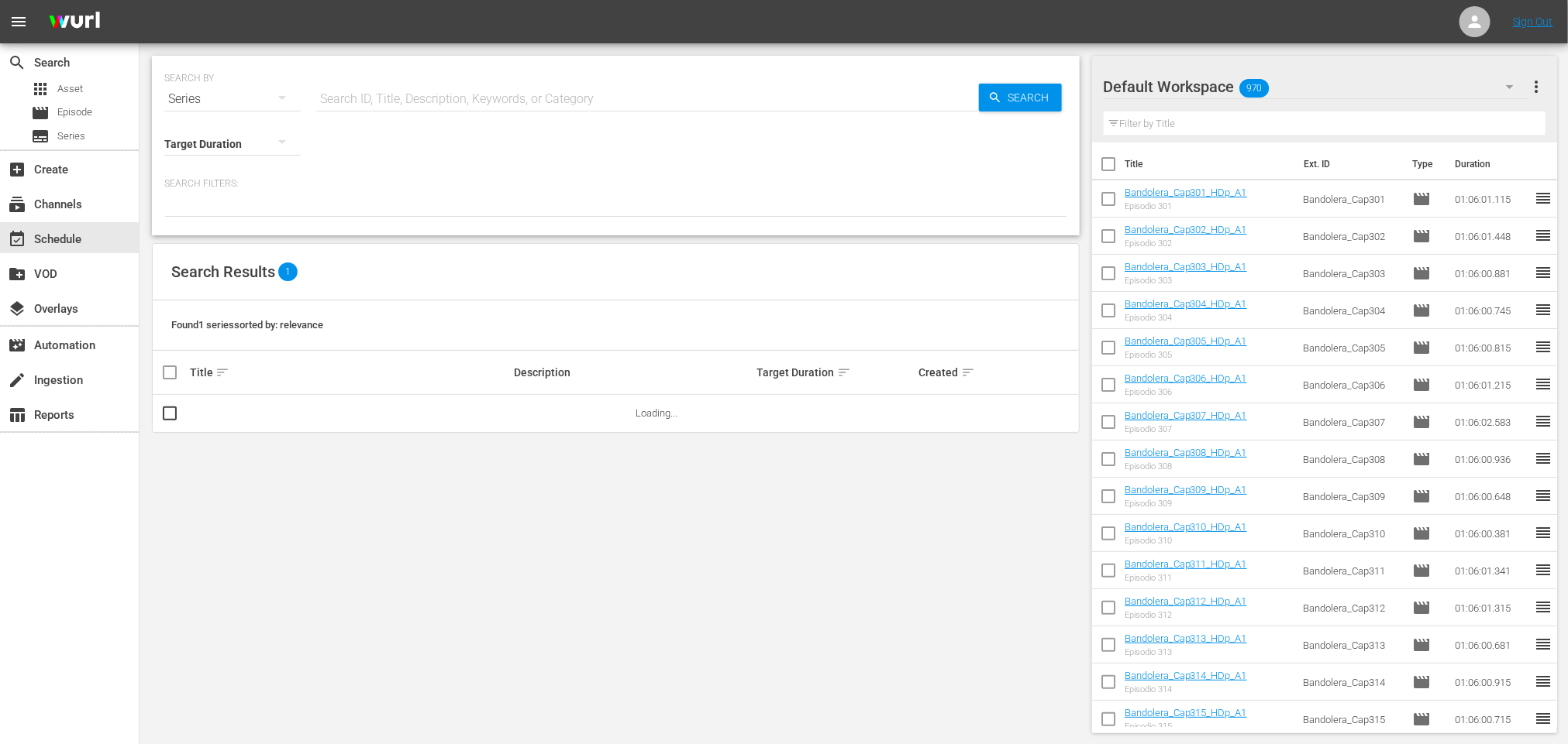
click at [242, 98] on div "Series" at bounding box center [232, 99] width 136 height 43
click at [230, 225] on div "Assets" at bounding box center [214, 228] width 62 height 25
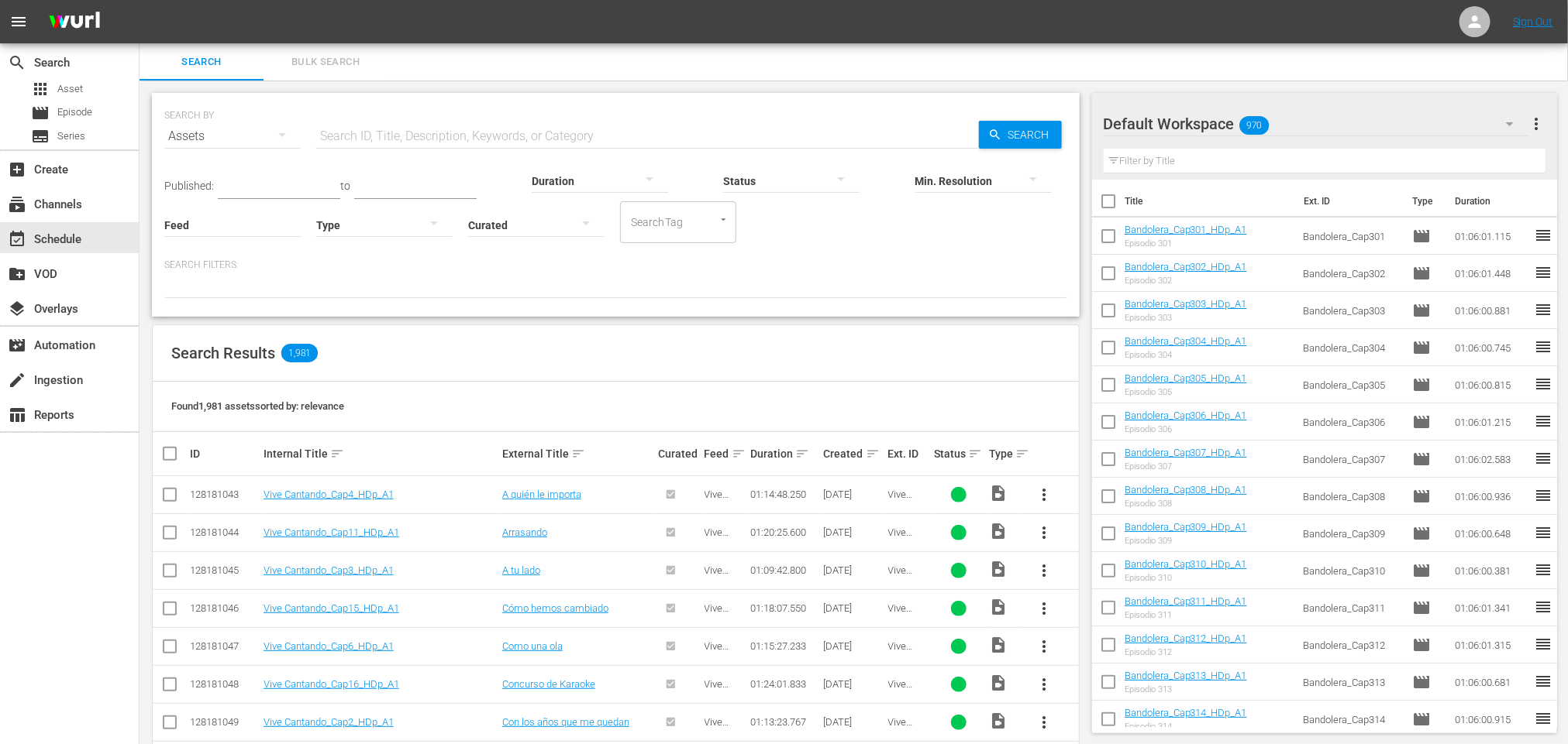
click at [443, 127] on input "text" at bounding box center [647, 136] width 663 height 38
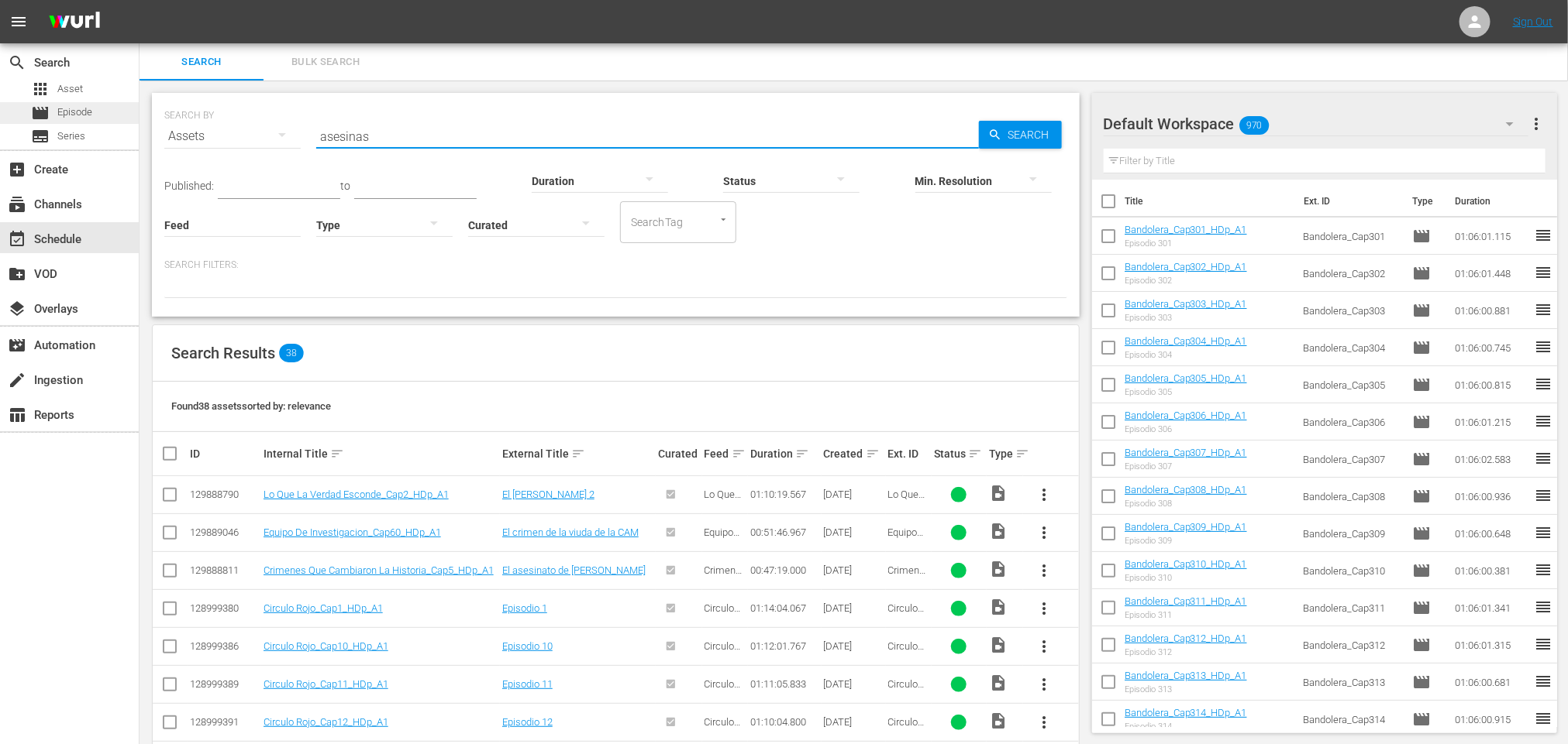
drag, startPoint x: 474, startPoint y: 130, endPoint x: 79, endPoint y: 121, distance: 395.1
click at [140, 0] on div "search Search apps Asset movie Episode subtitles Series add_box Create subscrip…" at bounding box center [854, 0] width 1428 height 0
type input "anatomia de"
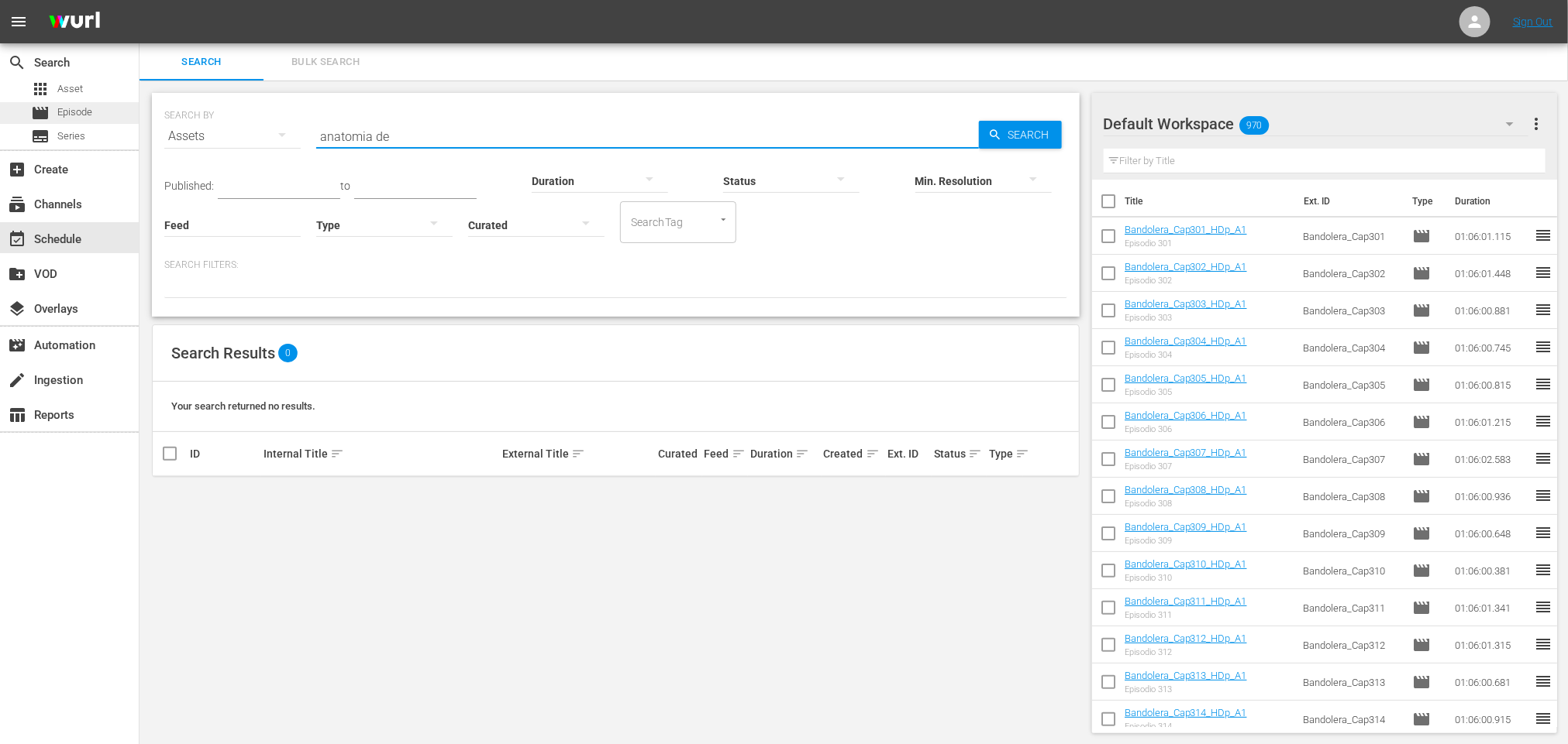
click at [83, 105] on span "Episode" at bounding box center [74, 112] width 35 height 16
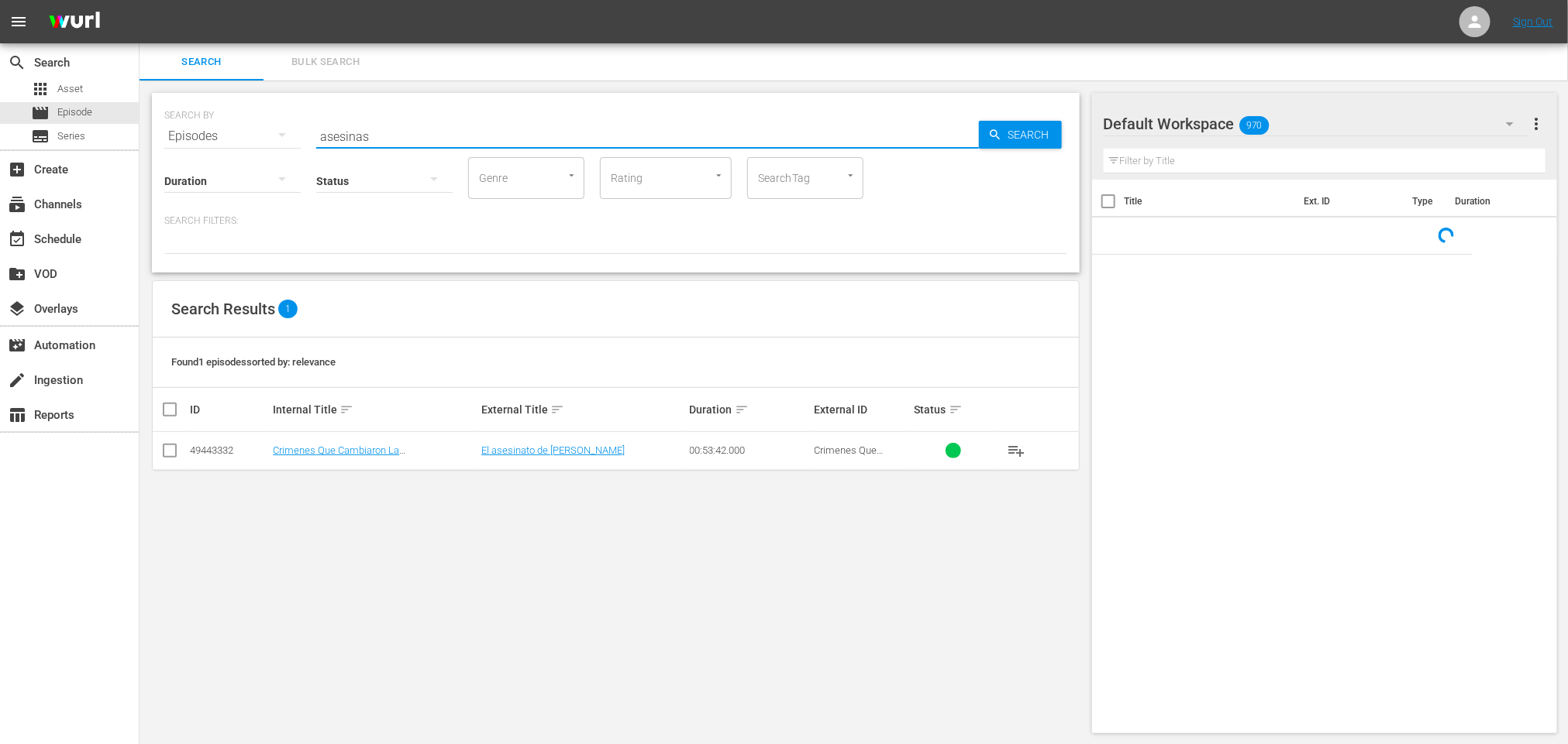
drag, startPoint x: 384, startPoint y: 127, endPoint x: 257, endPoint y: 127, distance: 127.0
click at [259, 127] on div "SEARCH BY Search By Episodes Search ID, Title, Description, Keywords, or Catego…" at bounding box center [615, 127] width 903 height 56
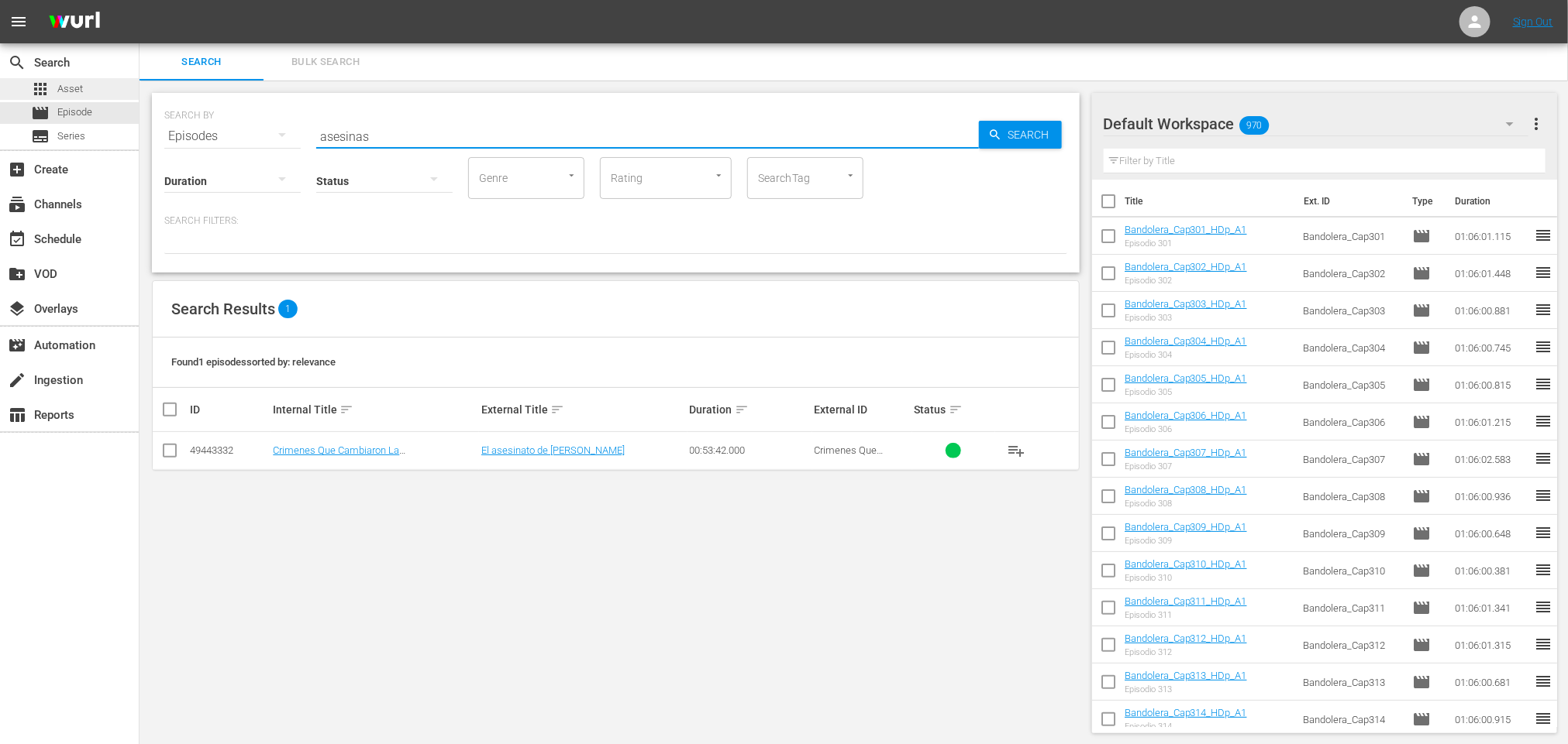
click at [63, 86] on span "Asset" at bounding box center [69, 89] width 25 height 16
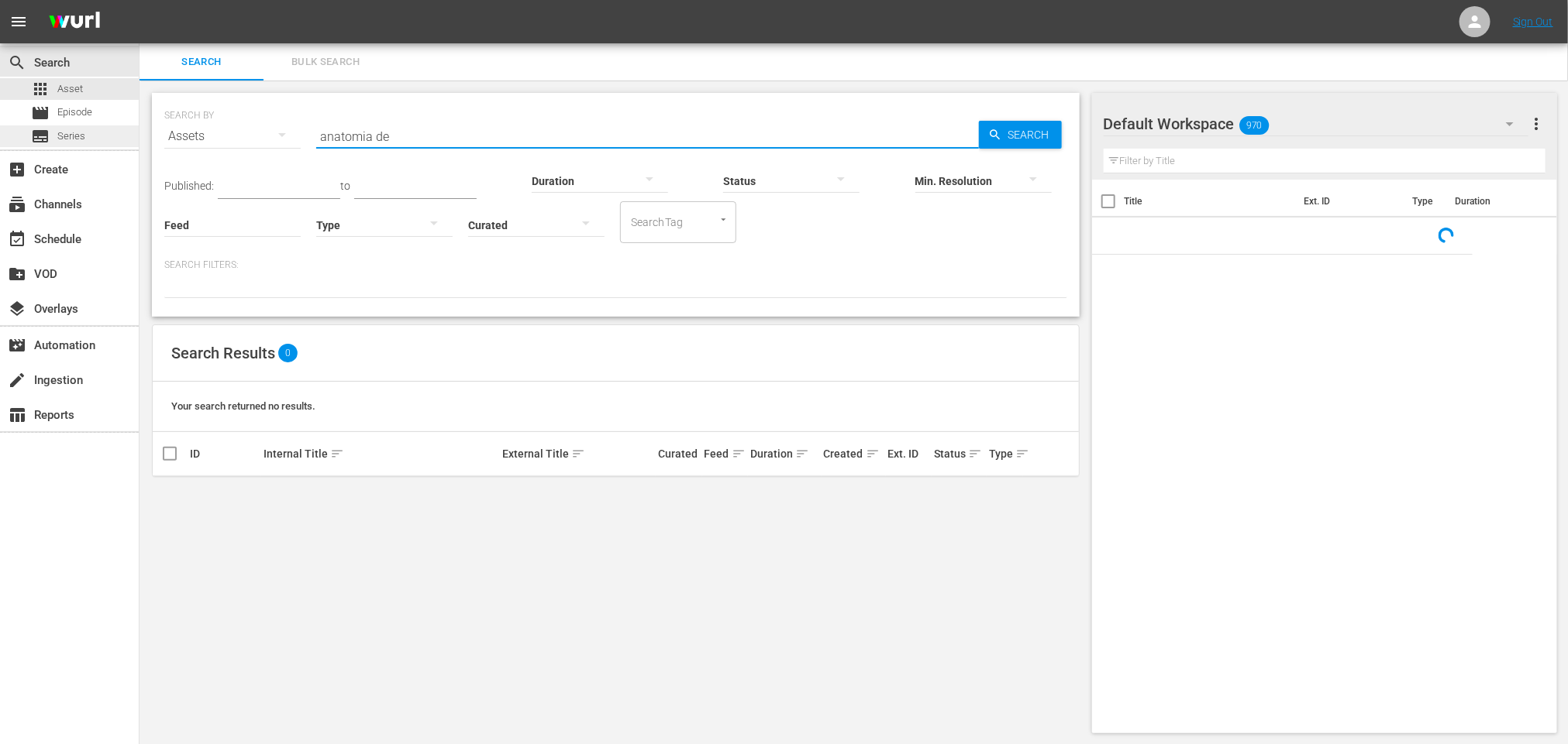
drag, startPoint x: 519, startPoint y: 132, endPoint x: 119, endPoint y: 135, distance: 400.0
click at [140, 0] on div "search Search apps Asset movie Episode subtitles Series add_box Create subscrip…" at bounding box center [854, 0] width 1428 height 0
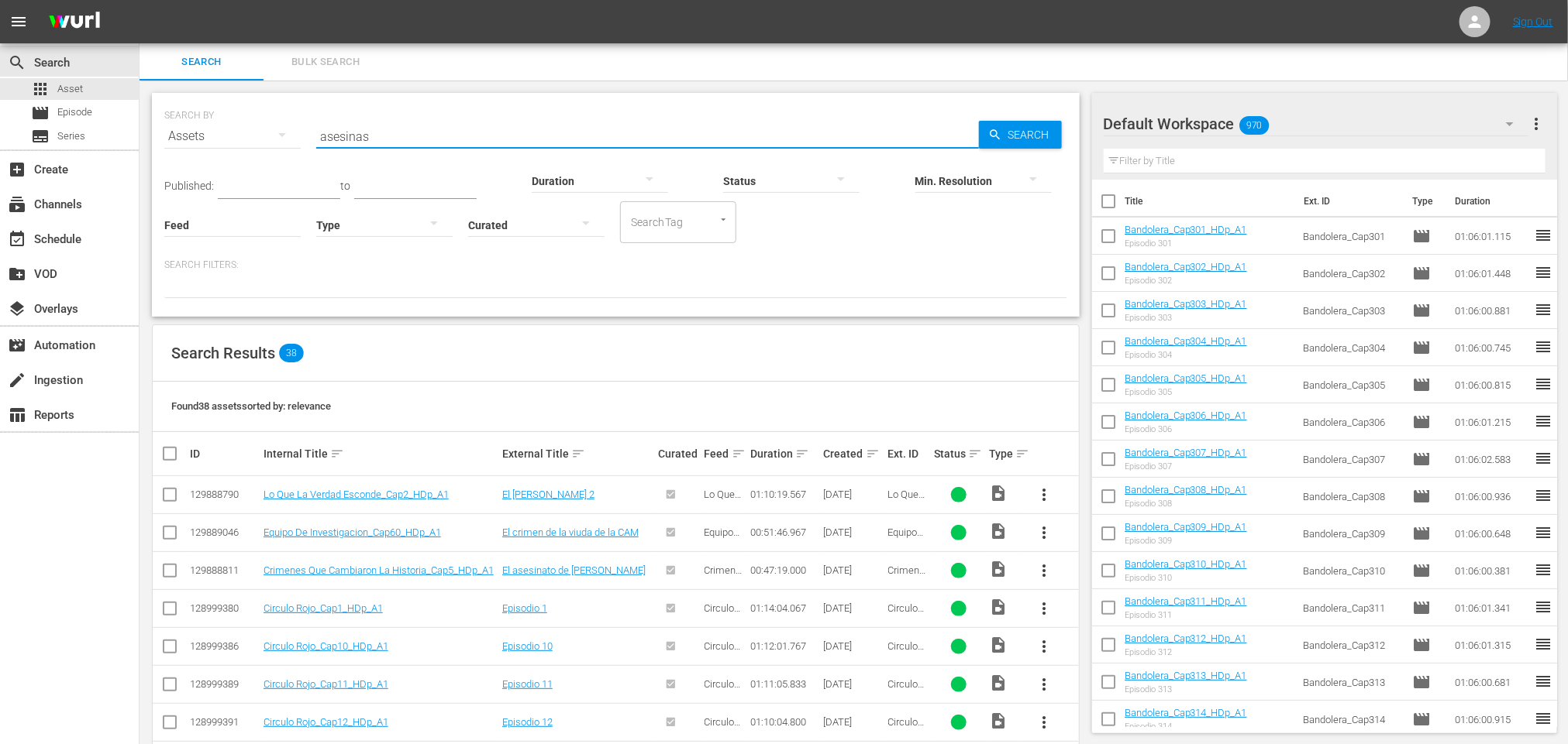
drag, startPoint x: 498, startPoint y: 128, endPoint x: 233, endPoint y: 121, distance: 265.1
click at [233, 121] on div "SEARCH BY Search By Assets Search ID, Title, Description, Keywords, or Category…" at bounding box center [615, 127] width 903 height 56
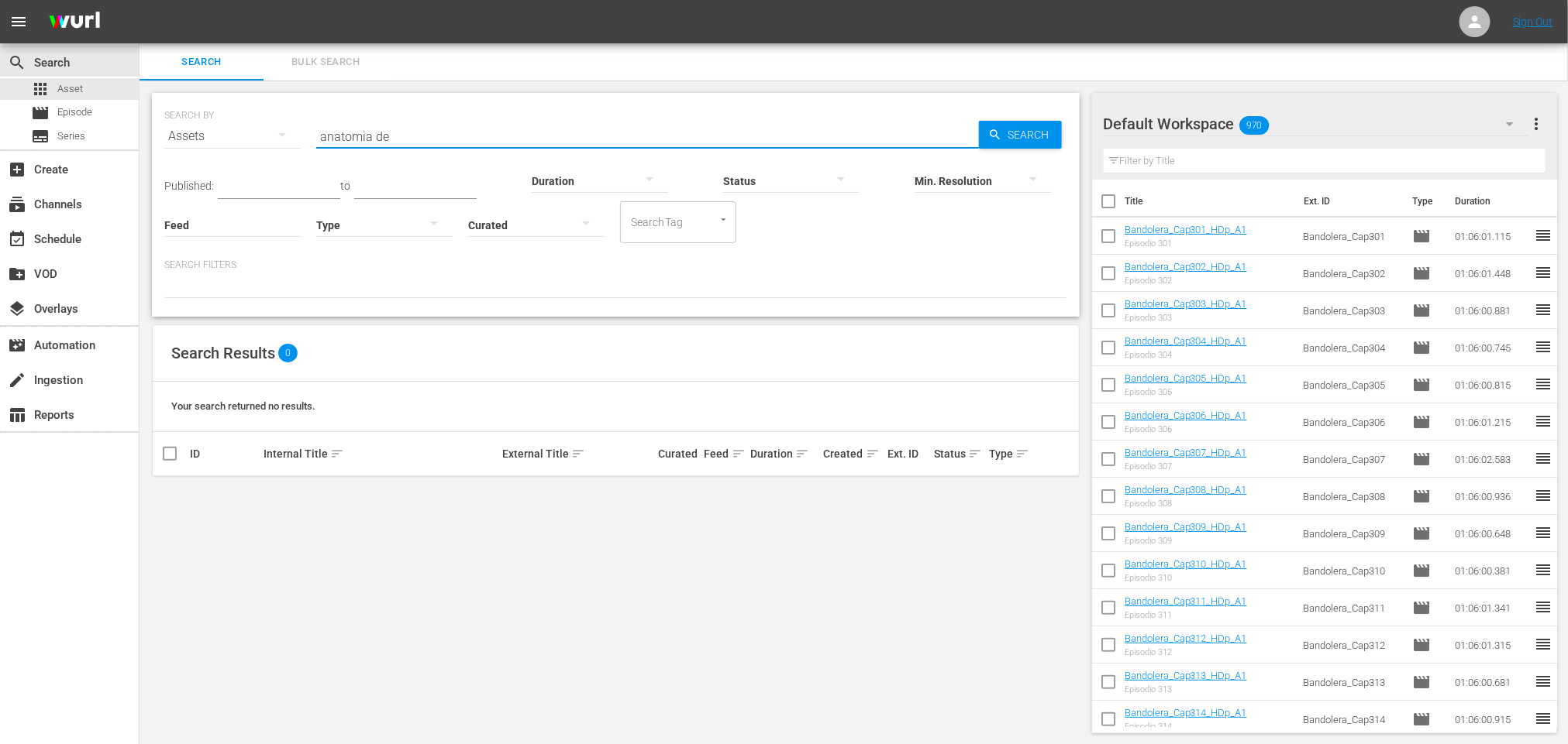
drag, startPoint x: 414, startPoint y: 123, endPoint x: 311, endPoint y: 133, distance: 103.5
click at [311, 133] on div "SEARCH BY Search By Assets Search ID, Title, Description, Keywords, or Category…" at bounding box center [615, 127] width 903 height 56
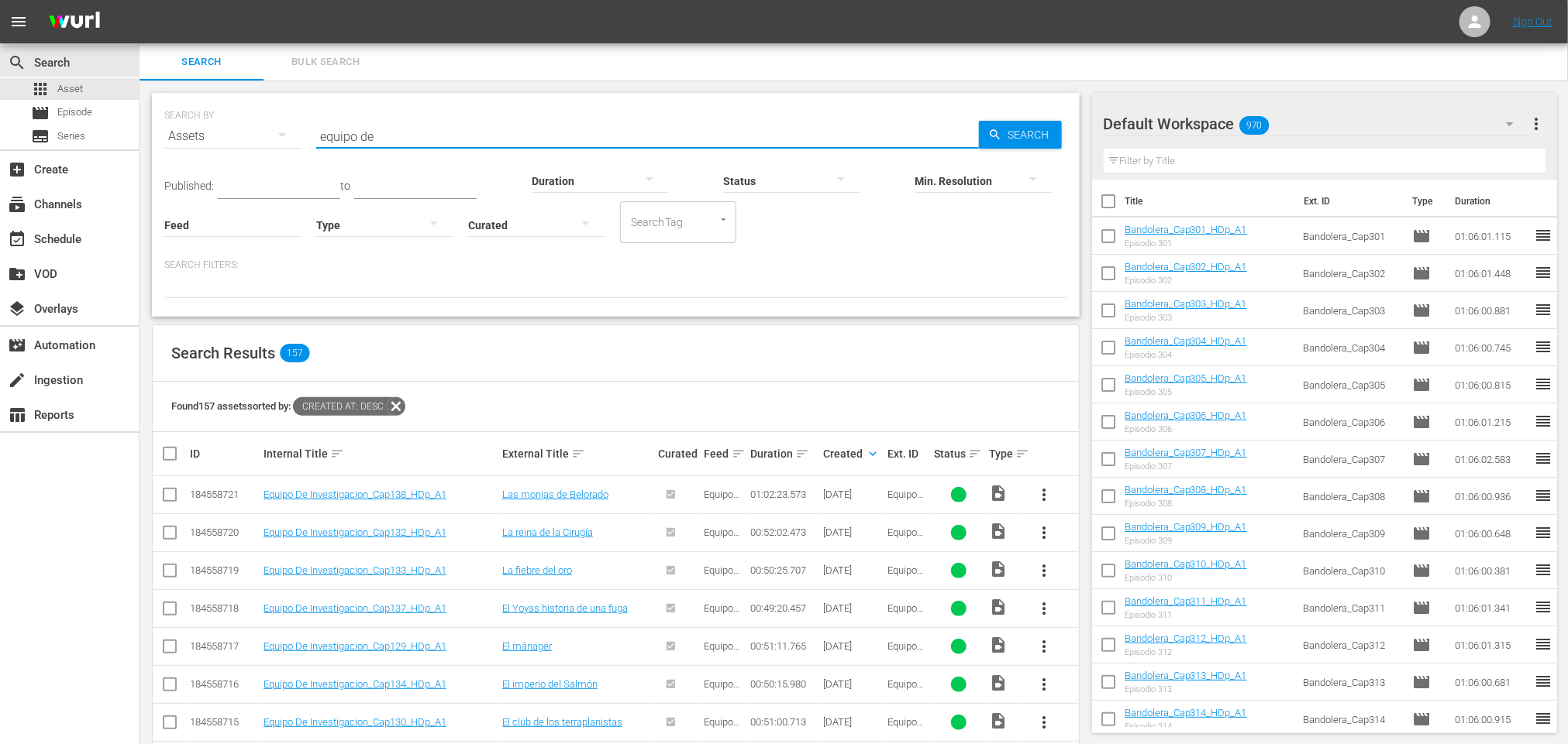
drag, startPoint x: 431, startPoint y: 126, endPoint x: 235, endPoint y: 114, distance: 196.4
click at [235, 114] on div "SEARCH BY Search By Assets Search ID, Title, Description, Keywords, or Category…" at bounding box center [615, 127] width 903 height 56
type input "anat"
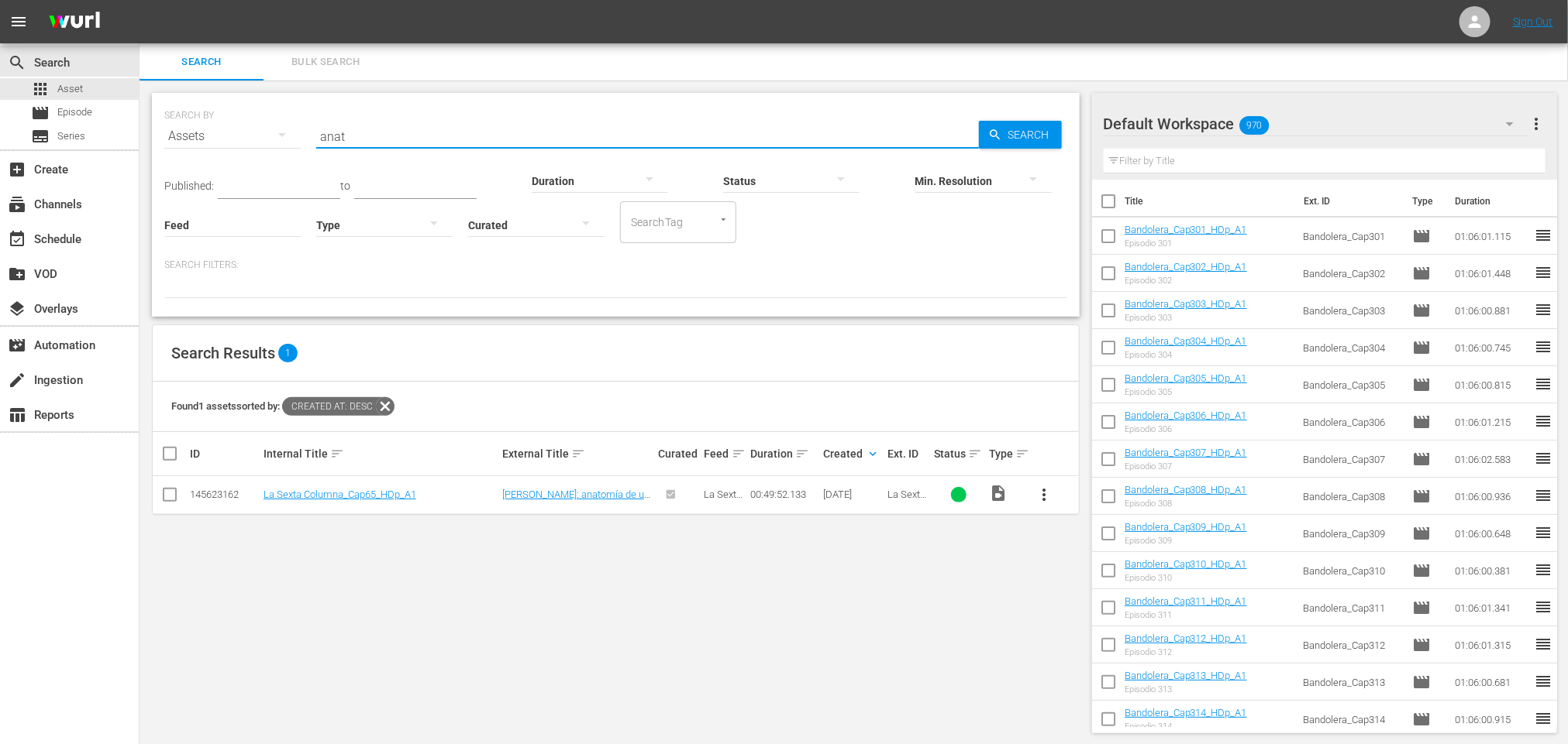
click at [288, 126] on icon "button" at bounding box center [282, 135] width 19 height 19
click at [212, 218] on div "Series" at bounding box center [214, 215] width 62 height 25
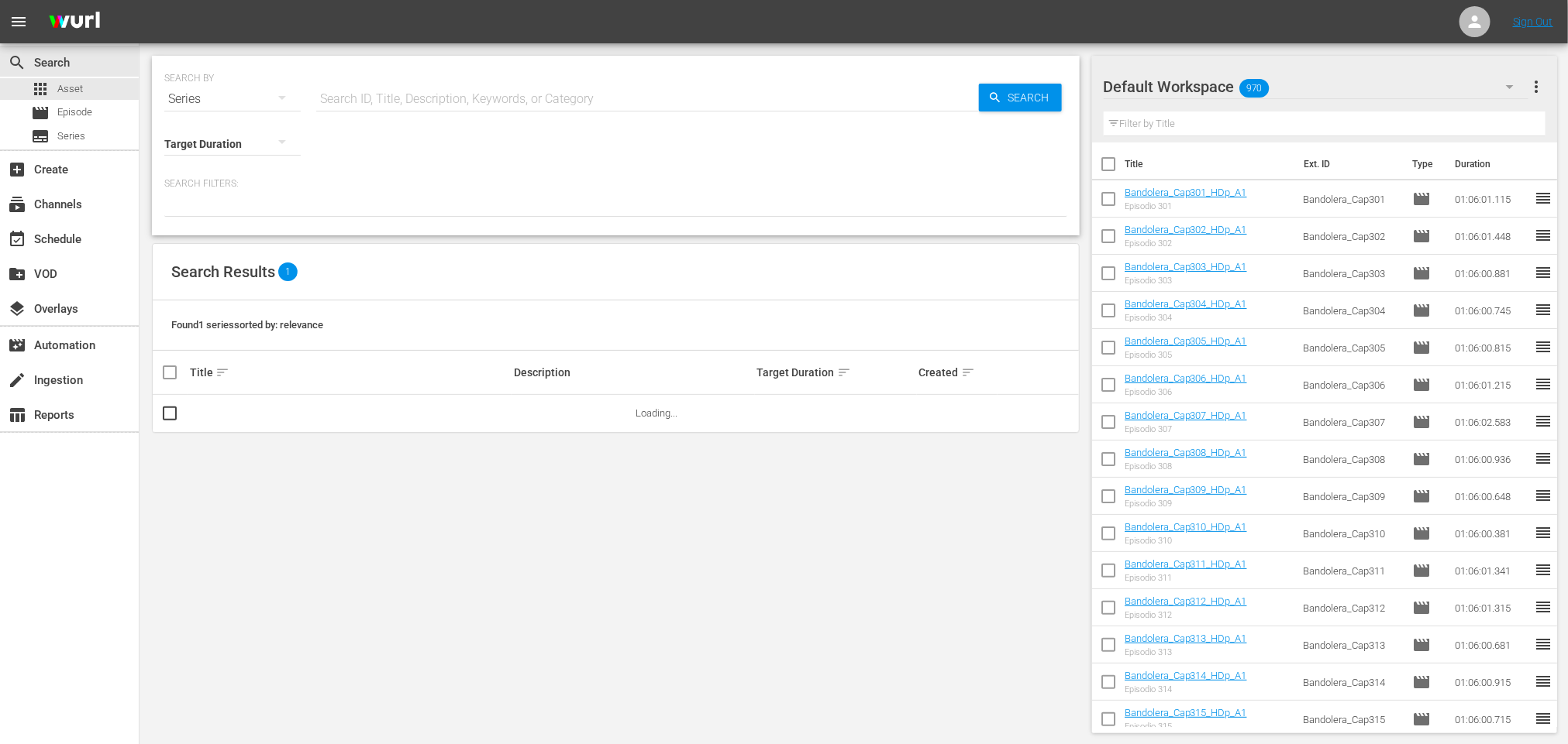
click at [384, 96] on input "text" at bounding box center [647, 100] width 663 height 38
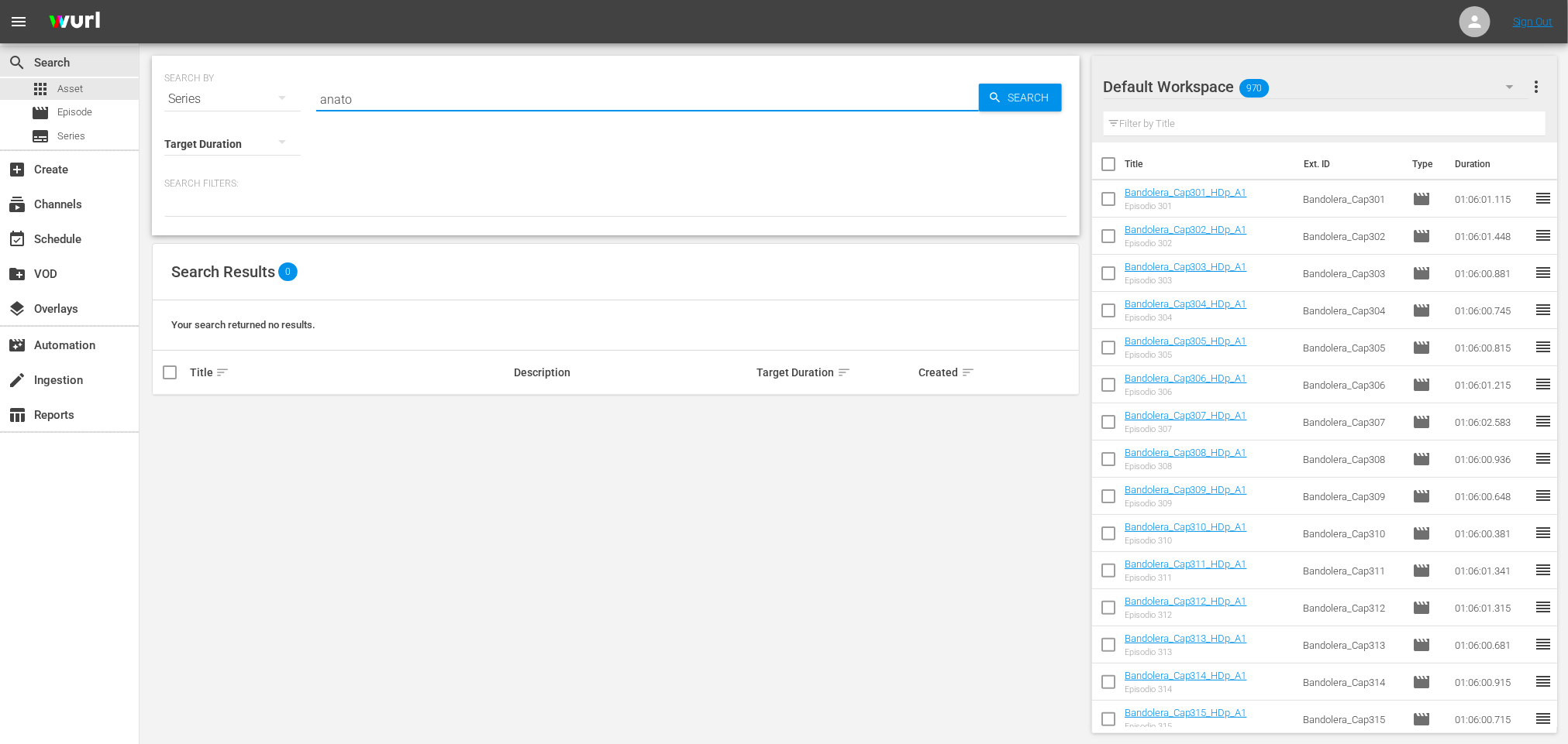
drag, startPoint x: 383, startPoint y: 94, endPoint x: 308, endPoint y: 91, distance: 75.1
click at [308, 91] on div "SEARCH BY Search By Series Search ID, Title, Description, Keywords, or Category…" at bounding box center [615, 90] width 903 height 56
type input "a"
drag, startPoint x: 375, startPoint y: 102, endPoint x: 204, endPoint y: 91, distance: 171.4
click at [204, 91] on div "SEARCH BY Search By Series Search ID, Title, Description, Keywords, or Category…" at bounding box center [615, 90] width 903 height 56
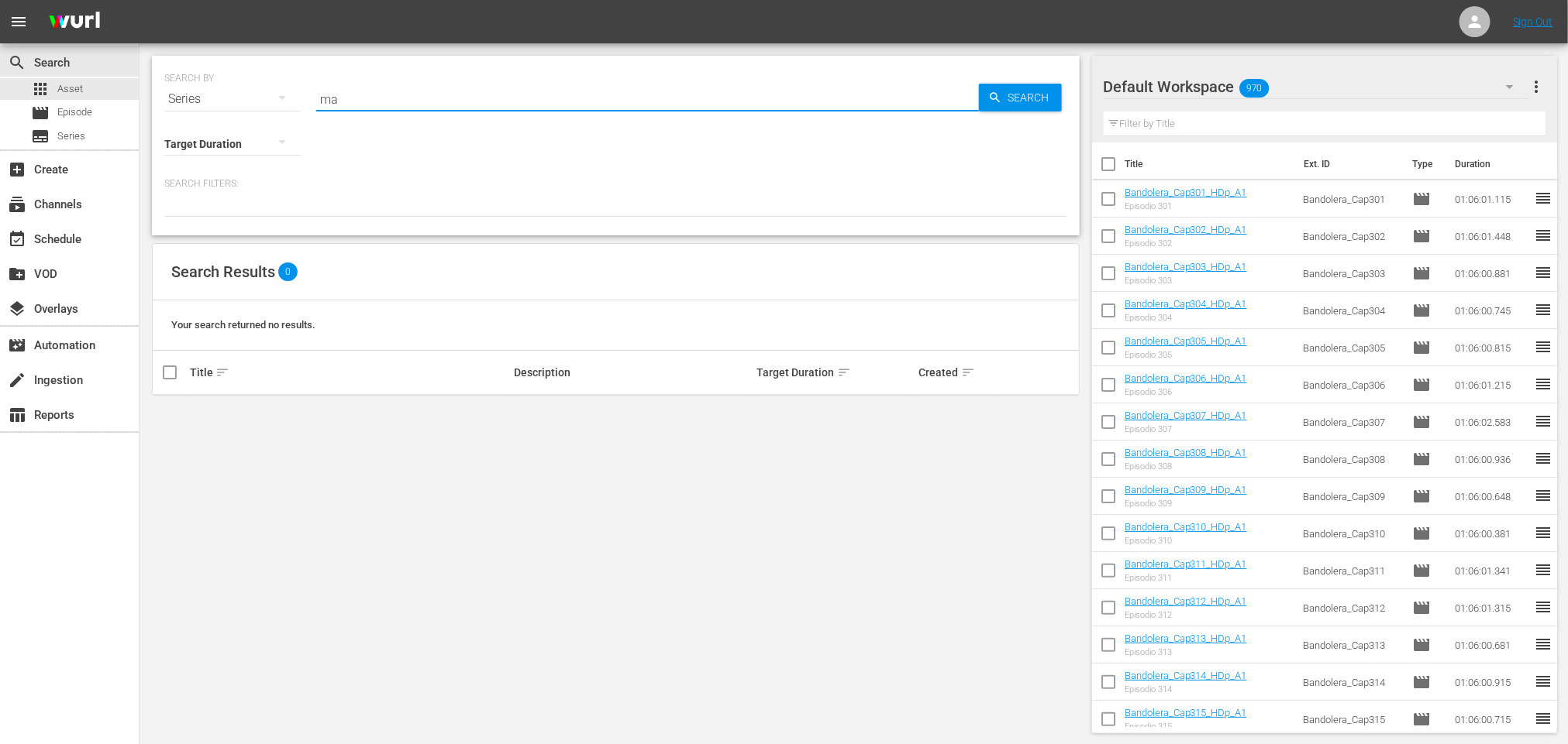
type input "m"
type input "l"
drag, startPoint x: 394, startPoint y: 105, endPoint x: 295, endPoint y: 100, distance: 99.1
click at [295, 100] on div "SEARCH BY Search By Series Search ID, Title, Description, Keywords, or Category…" at bounding box center [615, 90] width 903 height 56
type input "apatrullando"
